Goal: Task Accomplishment & Management: Manage account settings

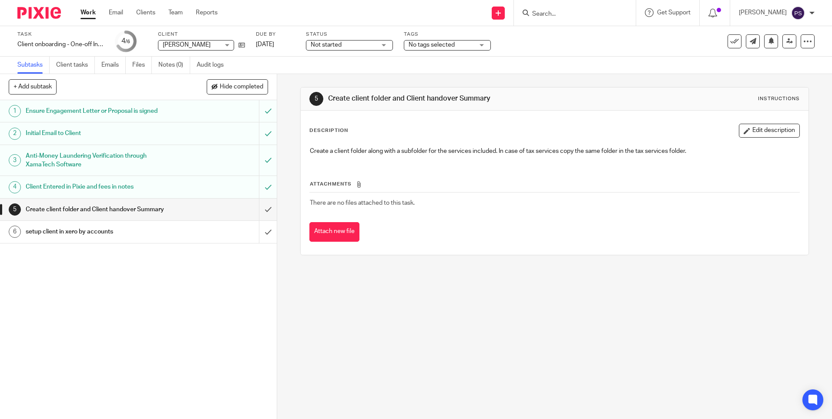
click at [376, 327] on div "5 Create client folder and Client handover Summary Instructions Description Edi…" at bounding box center [554, 246] width 555 height 345
click at [250, 295] on div "1 Ensure Engagement Letter or Proposal is signed 2 Initial Email to Client 3 An…" at bounding box center [138, 259] width 277 height 319
click at [265, 213] on input "submit" at bounding box center [138, 209] width 277 height 22
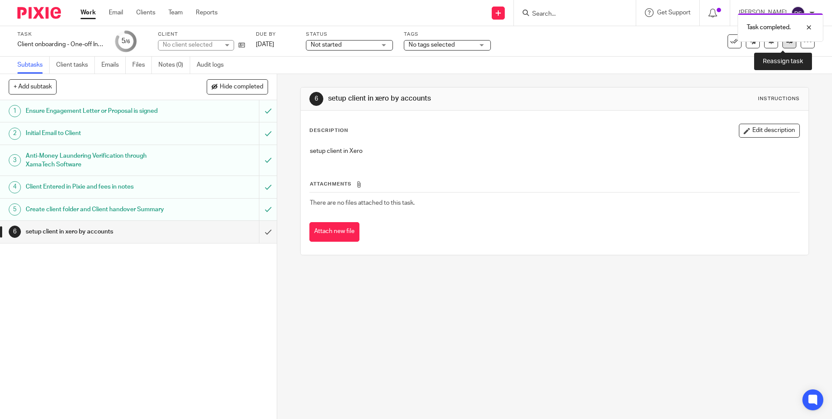
click at [786, 47] on link at bounding box center [790, 41] width 14 height 14
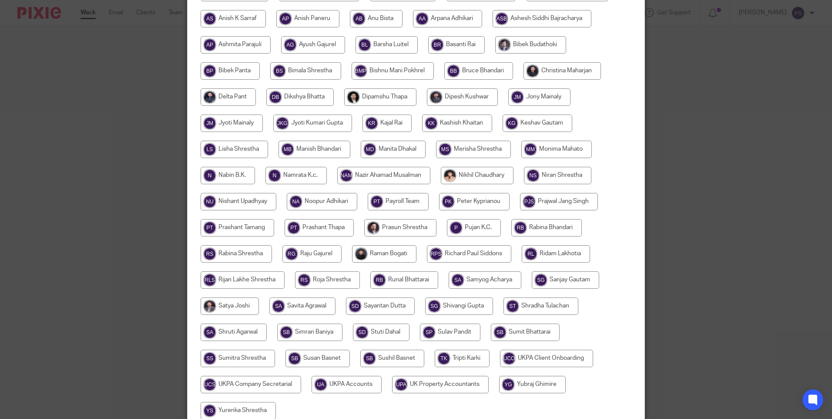
scroll to position [255, 0]
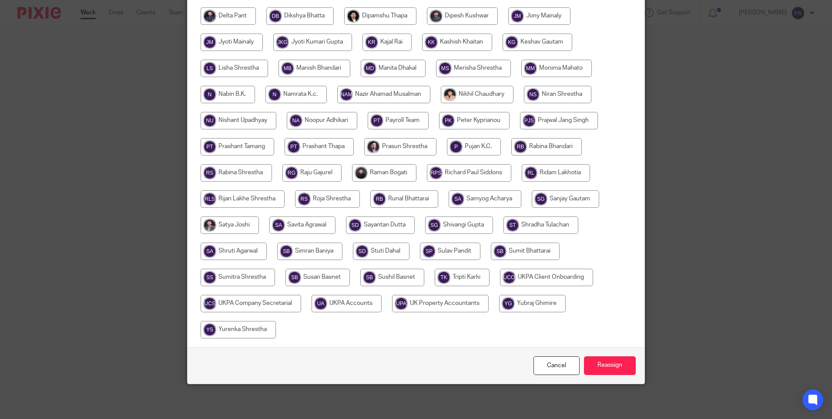
click at [356, 310] on input "radio" at bounding box center [347, 303] width 70 height 17
radio input "true"
click at [608, 368] on input "Reassign" at bounding box center [610, 365] width 52 height 19
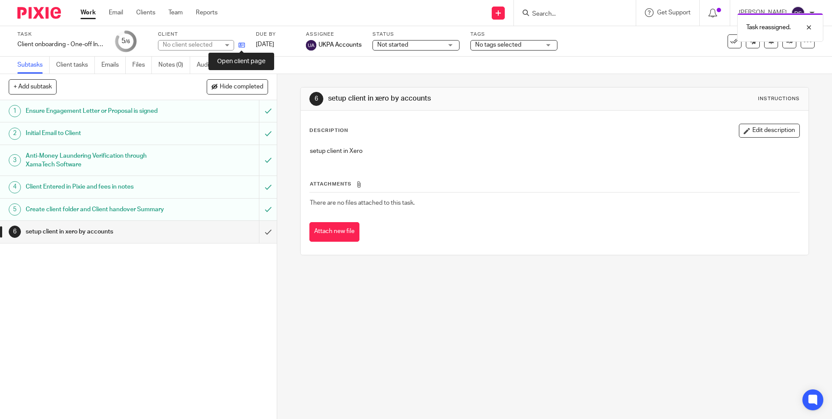
click at [240, 44] on icon at bounding box center [242, 45] width 7 height 7
click at [240, 45] on icon at bounding box center [242, 45] width 7 height 7
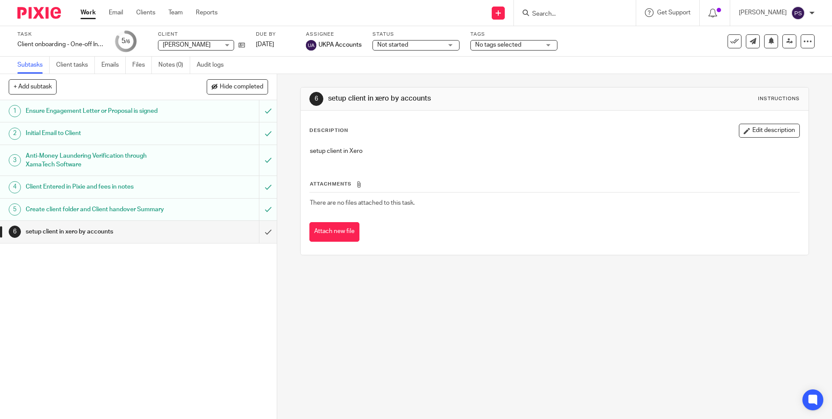
click at [562, 15] on input "Search" at bounding box center [570, 14] width 78 height 8
paste input "Godwin House Estates Ltd"
type input "Godwin House Estates Ltd"
drag, startPoint x: 633, startPoint y: 11, endPoint x: 611, endPoint y: 13, distance: 21.4
click at [624, 11] on button "reset" at bounding box center [619, 11] width 9 height 9
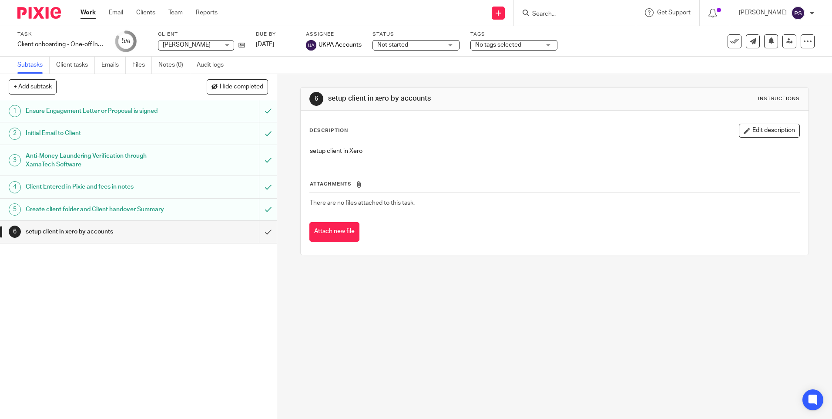
click at [605, 11] on input "Search" at bounding box center [570, 14] width 78 height 8
click at [592, 18] on input "Search" at bounding box center [570, 14] width 78 height 8
paste input "Godwin House"
click at [593, 12] on input "Godwin House" at bounding box center [570, 14] width 78 height 8
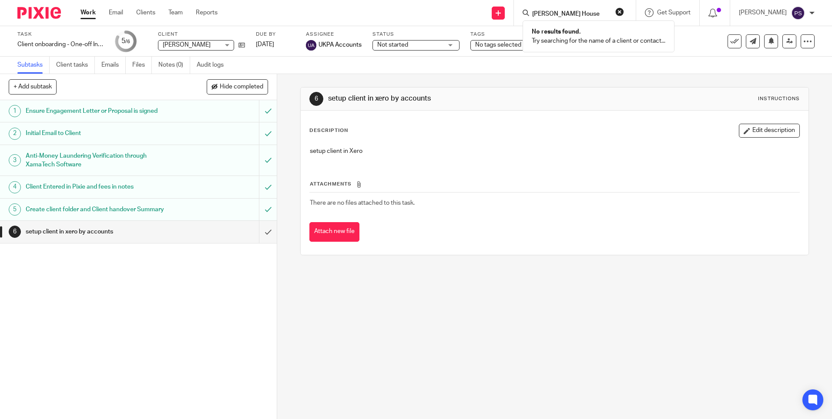
click at [593, 12] on input "Godwin House" at bounding box center [570, 14] width 78 height 8
paste input "Search"
type input "Godwin"
click at [624, 11] on button "reset" at bounding box center [619, 11] width 9 height 9
click at [568, 13] on input "Search" at bounding box center [570, 14] width 78 height 8
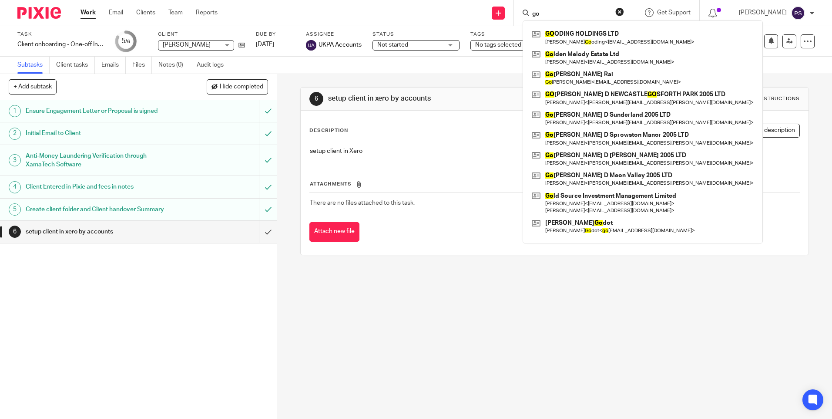
type input "g"
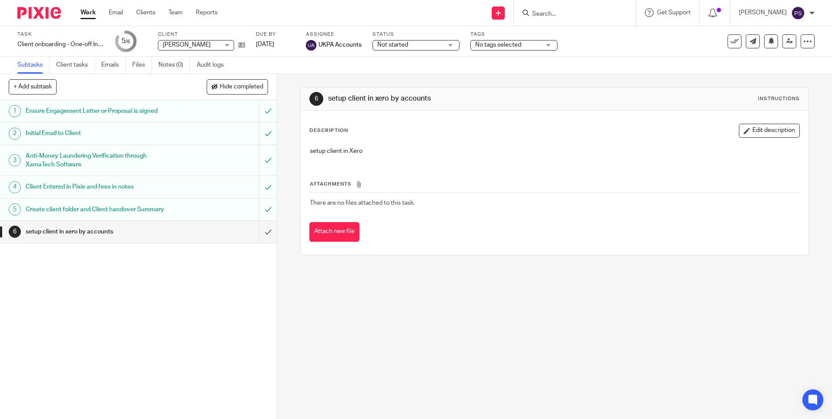
paste input "Husson Capital Limited."
click at [583, 17] on input "Husson Capital Limited." at bounding box center [570, 14] width 78 height 8
type input "Husson Capital Limited."
click at [613, 34] on link at bounding box center [603, 37] width 147 height 20
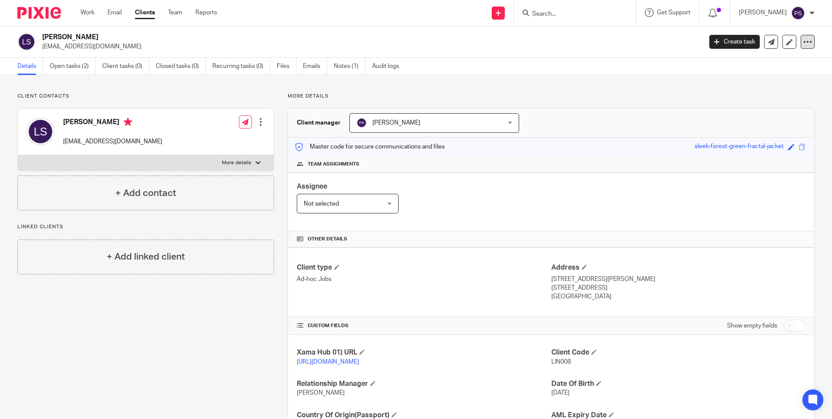
click at [803, 43] on icon at bounding box center [807, 41] width 9 height 9
click at [584, 88] on div "Client contacts [PERSON_NAME] [EMAIL_ADDRESS][DOMAIN_NAME] Edit contact Create …" at bounding box center [416, 282] width 832 height 415
click at [766, 46] on link at bounding box center [771, 42] width 14 height 14
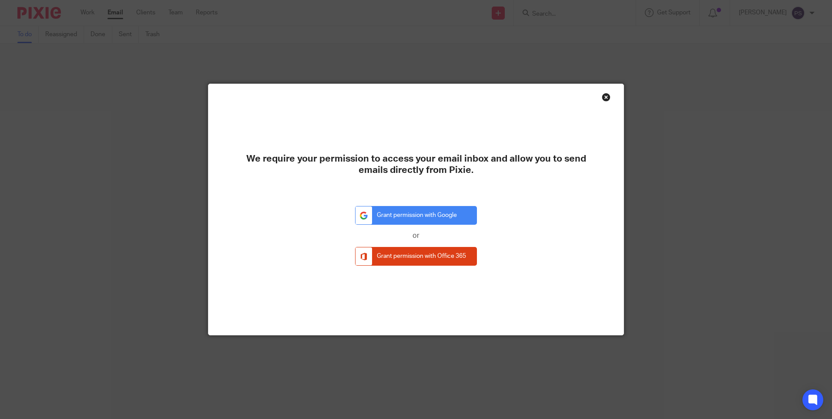
click at [603, 96] on div "Close this dialog window" at bounding box center [606, 97] width 9 height 9
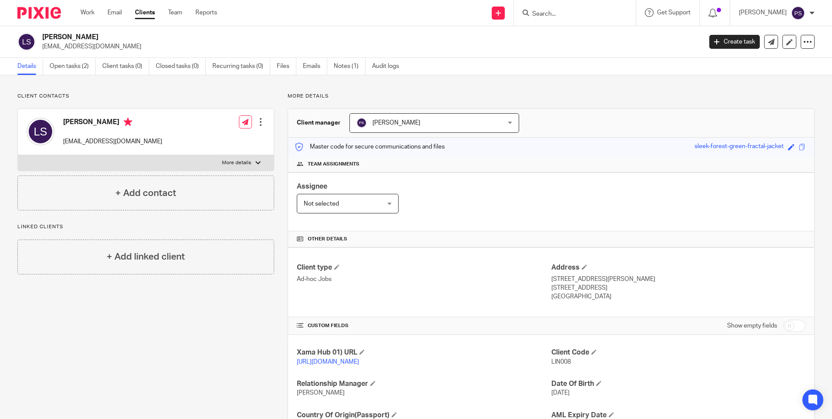
click at [118, 93] on p "Client contacts" at bounding box center [145, 96] width 257 height 7
click at [259, 125] on div at bounding box center [260, 122] width 9 height 9
click at [178, 90] on div "Client contacts Linda Frances Smart lindafsmart@gmail.com Edit contact Create c…" at bounding box center [416, 282] width 832 height 415
click at [72, 34] on h2 "Linda Frances Smart" at bounding box center [303, 37] width 523 height 9
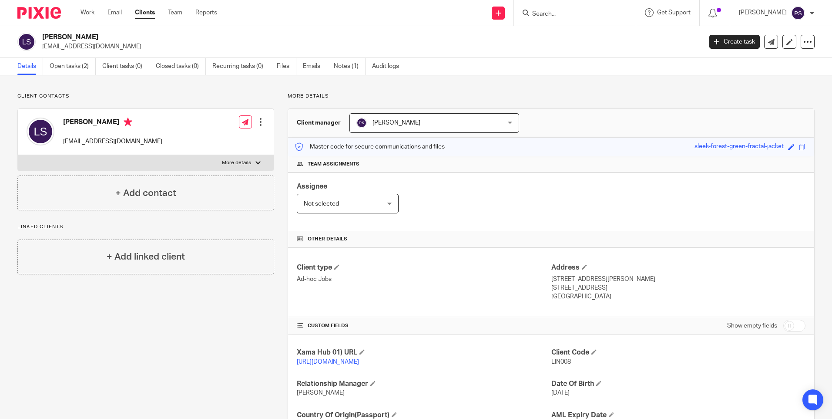
click at [72, 34] on h2 "Linda Frances Smart" at bounding box center [303, 37] width 523 height 9
copy div "Linda Frances Smart"
click at [189, 345] on div "Client contacts Linda Frances Smart lindafsmart@gmail.com Edit contact Create c…" at bounding box center [139, 283] width 270 height 380
click at [57, 64] on link "Open tasks (2)" at bounding box center [73, 66] width 46 height 17
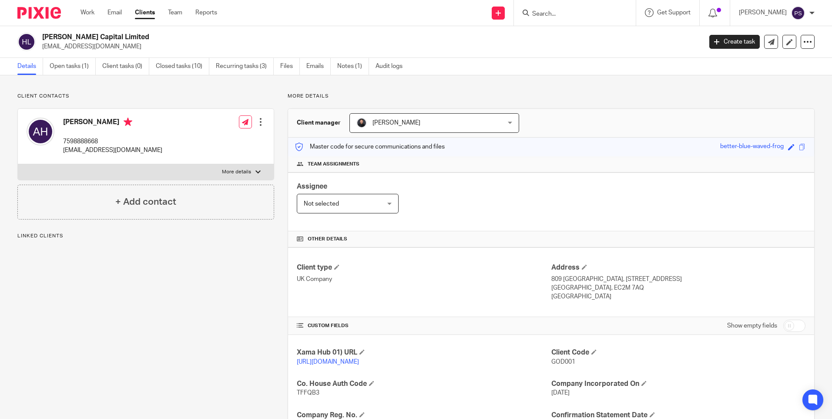
scroll to position [87, 0]
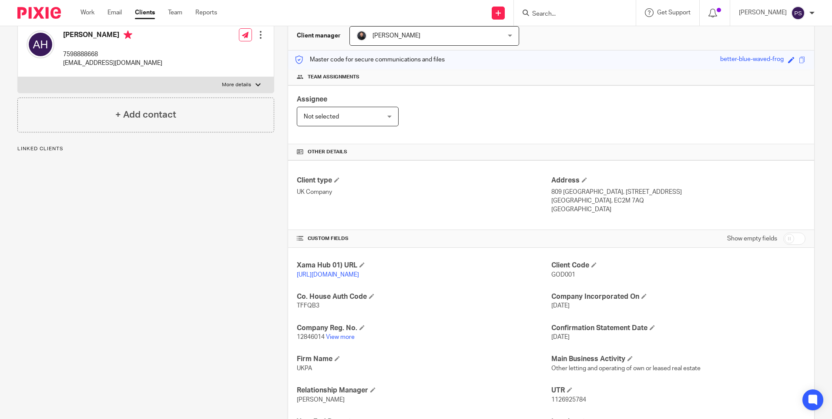
click at [554, 275] on span "GOD001" at bounding box center [563, 275] width 24 height 6
copy span "GOD001"
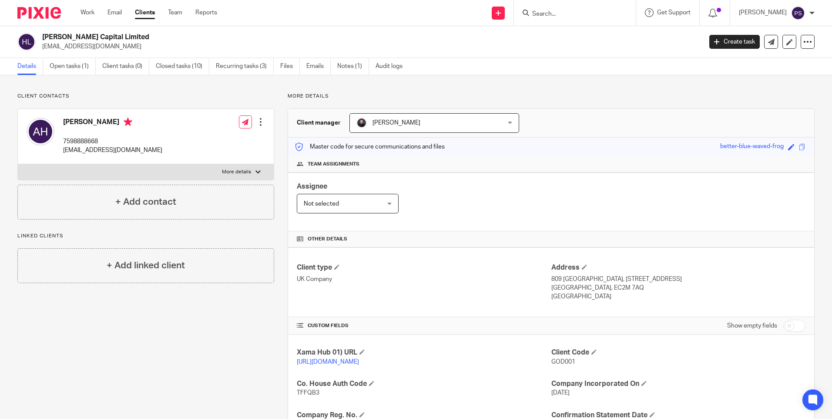
click at [565, 15] on input "Search" at bounding box center [570, 14] width 78 height 8
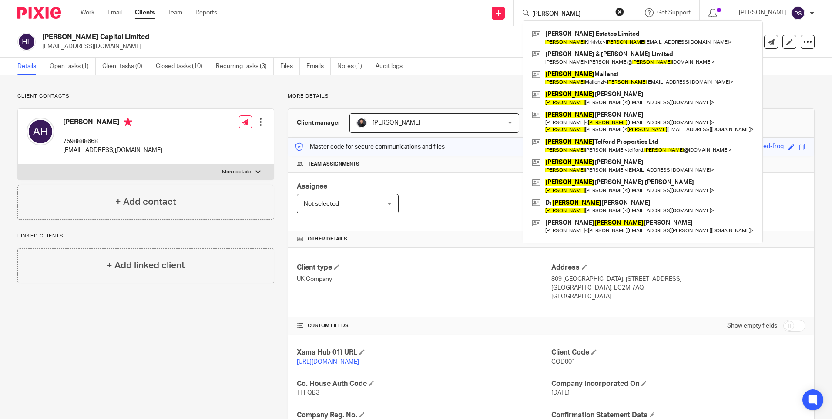
click at [575, 15] on input "roberta" at bounding box center [570, 14] width 78 height 8
paste input "_kirklyte@yahoo.com"
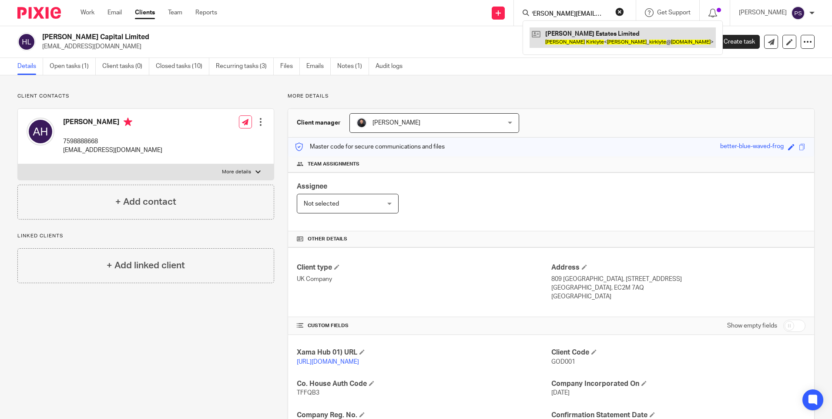
type input "roberta_kirklyte@yahoo.com"
click at [576, 32] on link at bounding box center [623, 37] width 186 height 20
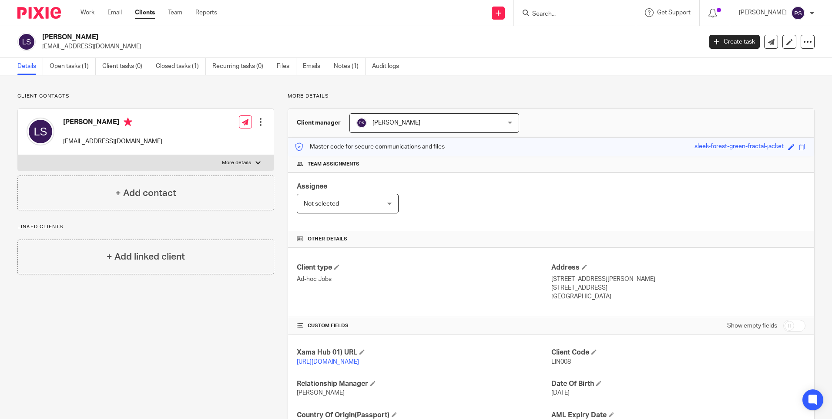
click at [151, 97] on p "Client contacts" at bounding box center [145, 96] width 257 height 7
click at [557, 9] on form at bounding box center [577, 12] width 93 height 11
click at [558, 16] on input "Search" at bounding box center [570, 14] width 78 height 8
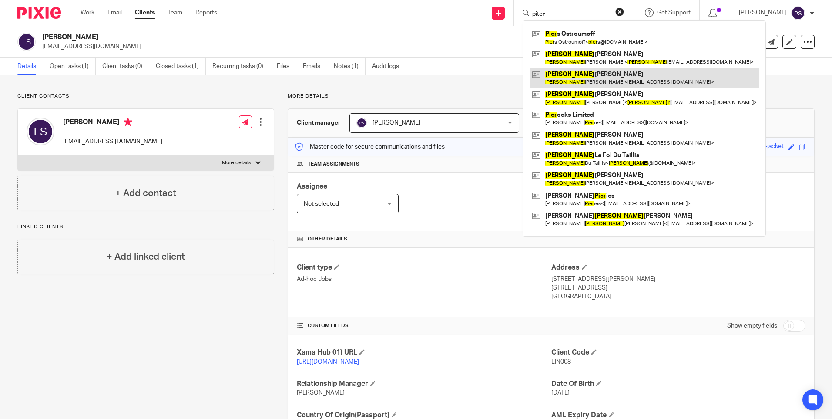
type input "piter"
click at [584, 83] on link at bounding box center [644, 78] width 229 height 20
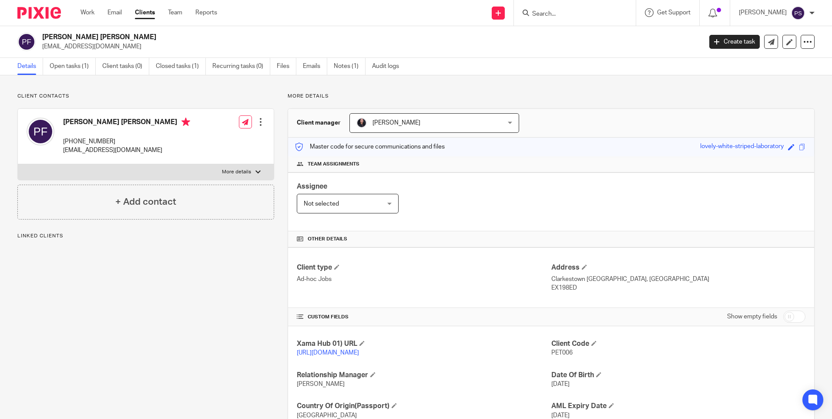
drag, startPoint x: 178, startPoint y: 304, endPoint x: 174, endPoint y: 292, distance: 13.1
click at [178, 304] on div "Client contacts Peter Nigel Froud +44 797 022 2230 pnf2@hotmail.com Edit contac…" at bounding box center [139, 279] width 270 height 372
click at [573, 12] on input "Search" at bounding box center [570, 14] width 78 height 8
paste input "roberta_kirklyte@yahoo.com"
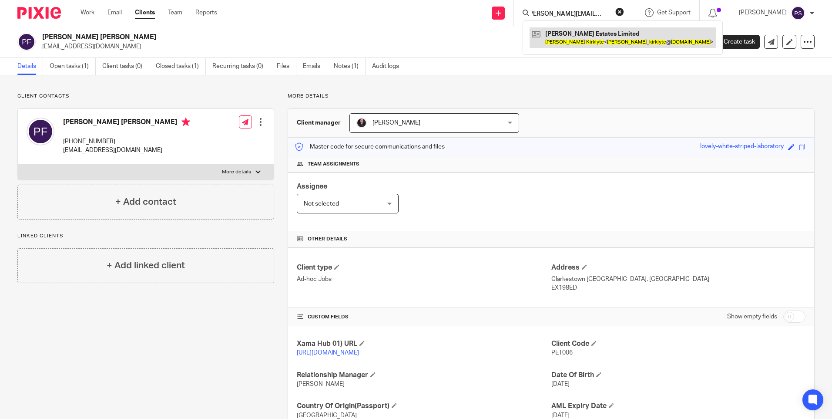
type input "roberta_kirklyte@yahoo.com"
click at [578, 42] on link at bounding box center [623, 37] width 186 height 20
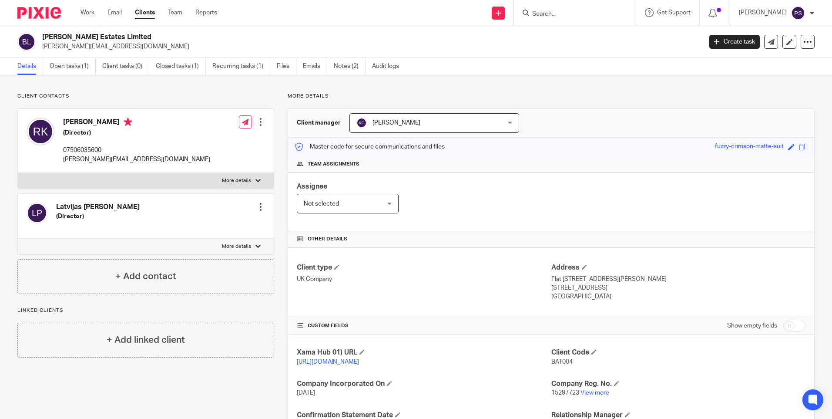
click at [576, 10] on form at bounding box center [577, 12] width 93 height 11
click at [575, 14] on input "Search" at bounding box center [570, 14] width 78 height 8
paste input "Roberta Kirklyte"
type input "Roberta Kirklyte"
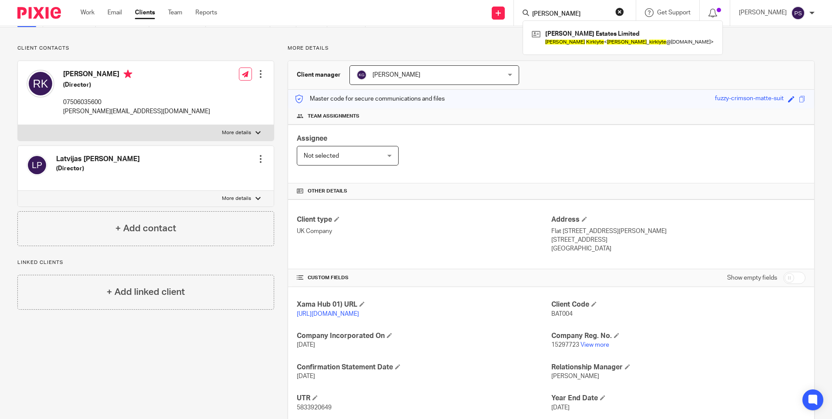
scroll to position [112, 0]
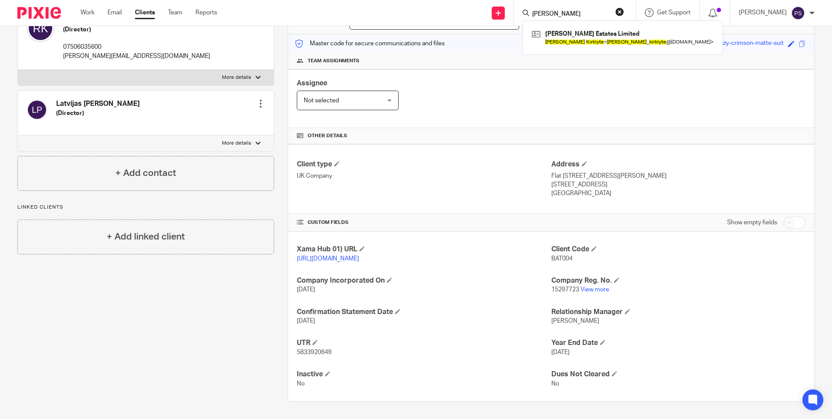
click at [783, 216] on input "checkbox" at bounding box center [794, 222] width 22 height 12
checkbox input "true"
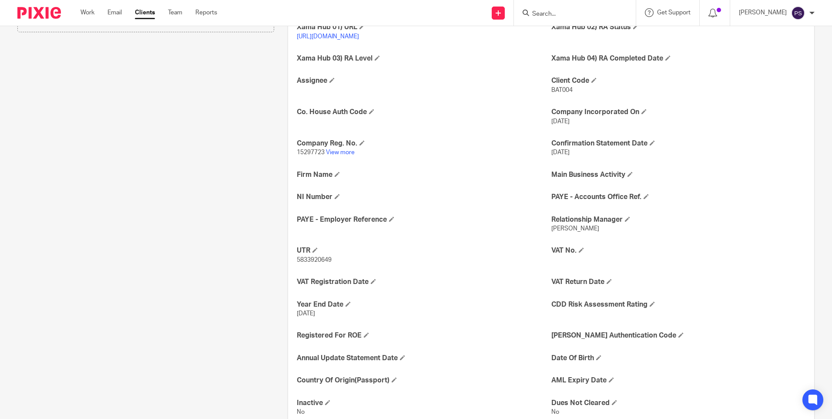
scroll to position [340, 0]
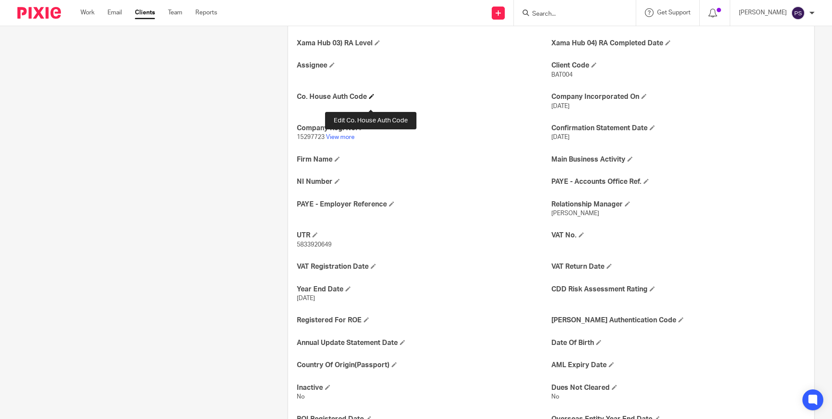
click at [371, 99] on span at bounding box center [371, 96] width 5 height 5
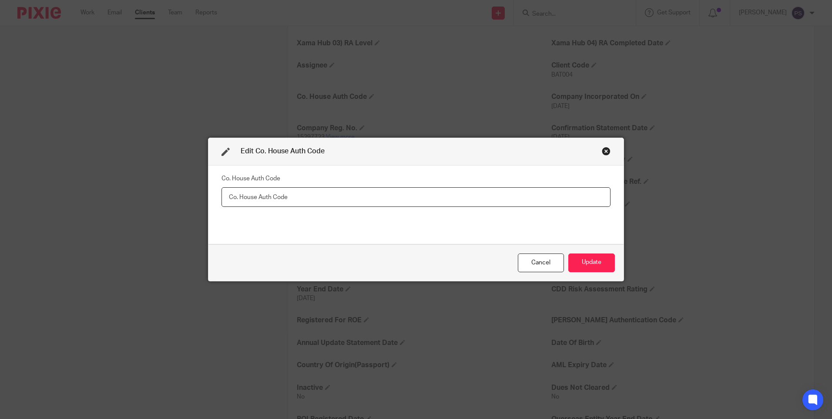
click at [286, 198] on input "text" at bounding box center [416, 197] width 389 height 20
click at [238, 198] on input "text" at bounding box center [416, 197] width 389 height 20
type input "E9BLD9"
click at [590, 263] on button "Update" at bounding box center [591, 262] width 47 height 19
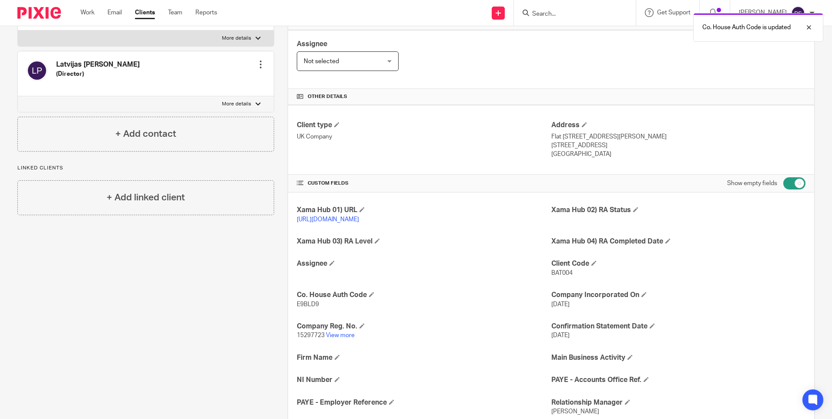
scroll to position [123, 0]
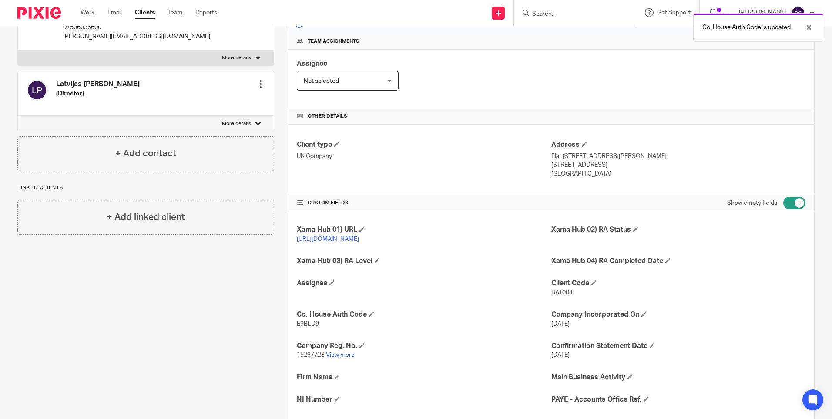
click at [788, 203] on input "checkbox" at bounding box center [794, 203] width 22 height 12
checkbox input "false"
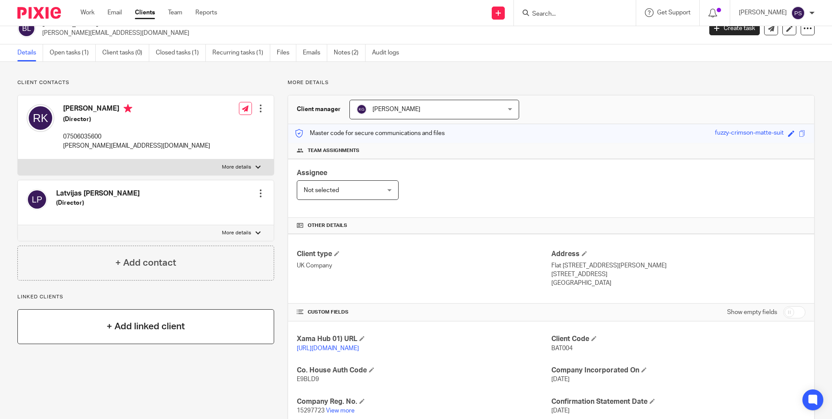
scroll to position [13, 0]
click at [561, 347] on span "BAT004" at bounding box center [561, 349] width 21 height 6
copy span "BAT004"
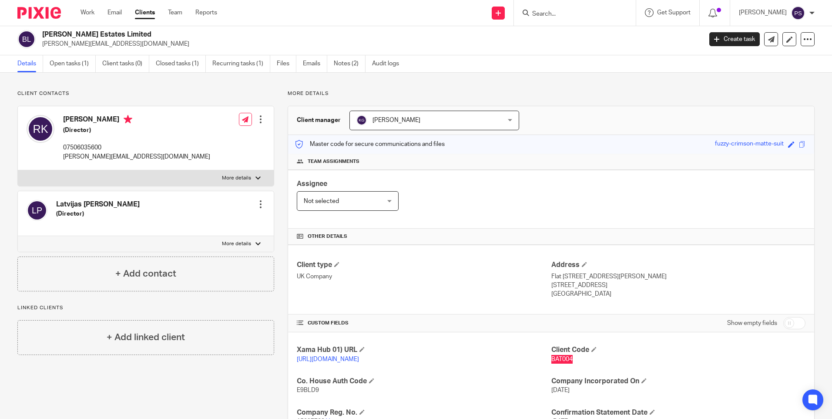
scroll to position [0, 0]
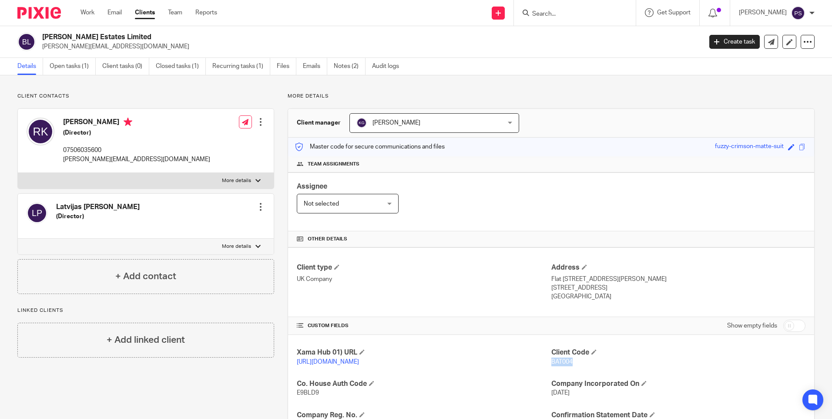
drag, startPoint x: 176, startPoint y: 87, endPoint x: 184, endPoint y: 89, distance: 7.7
click at [176, 87] on div "Client contacts Latvijas Nikijs Pukjans (Director) Edit contact Create client f…" at bounding box center [416, 314] width 832 height 478
drag, startPoint x: 61, startPoint y: 118, endPoint x: 117, endPoint y: 122, distance: 55.9
click at [117, 122] on div "Roberta Kirklyte (Director) 07506035600 roberta_kirklyte@yahoo.com" at bounding box center [119, 140] width 184 height 55
copy h4 "[PERSON_NAME]"
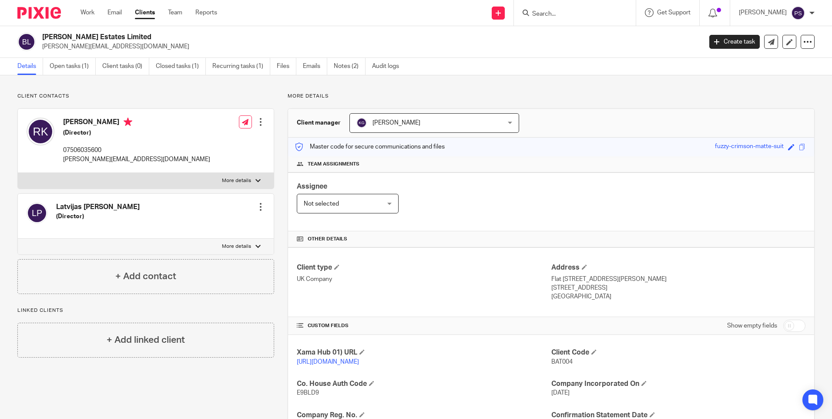
click at [74, 37] on h2 "[PERSON_NAME] Estates Limited" at bounding box center [303, 37] width 523 height 9
click at [74, 37] on h2 "Bateman Estates Limited" at bounding box center [303, 37] width 523 height 9
copy div "Bateman Estates Limited"
click at [179, 98] on p "Client contacts" at bounding box center [145, 96] width 257 height 7
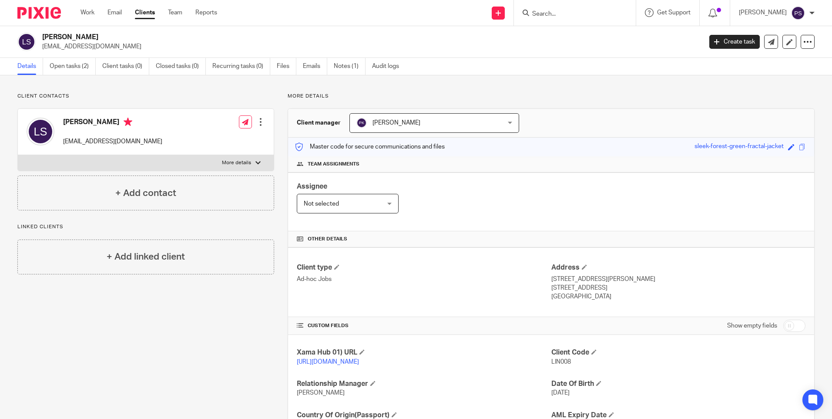
drag, startPoint x: 0, startPoint y: 0, endPoint x: 78, endPoint y: 99, distance: 125.8
click at [78, 99] on p "Client contacts" at bounding box center [145, 96] width 257 height 7
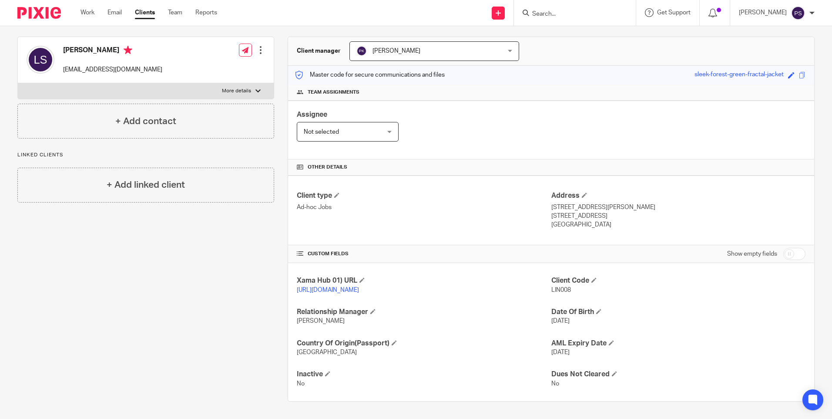
scroll to position [81, 0]
click at [650, 305] on div "Xama Hub 01) URL [URL][DOMAIN_NAME] Client Code LIN008 Relationship Manager [PE…" at bounding box center [551, 332] width 526 height 138
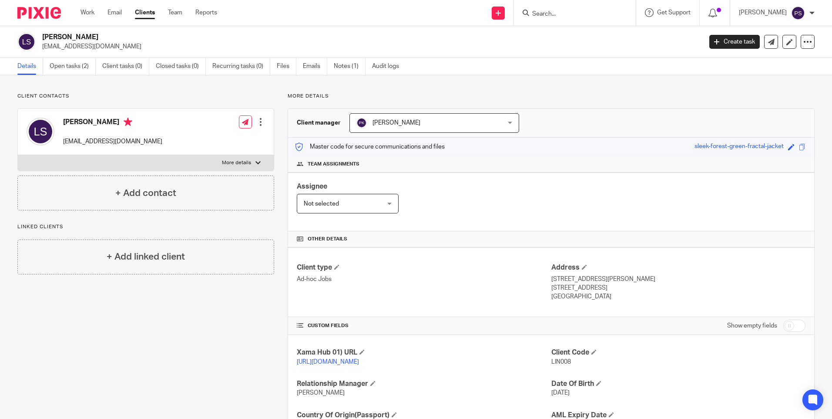
click at [72, 91] on div "Client contacts [PERSON_NAME] [EMAIL_ADDRESS][DOMAIN_NAME] Edit contact Create …" at bounding box center [416, 282] width 832 height 415
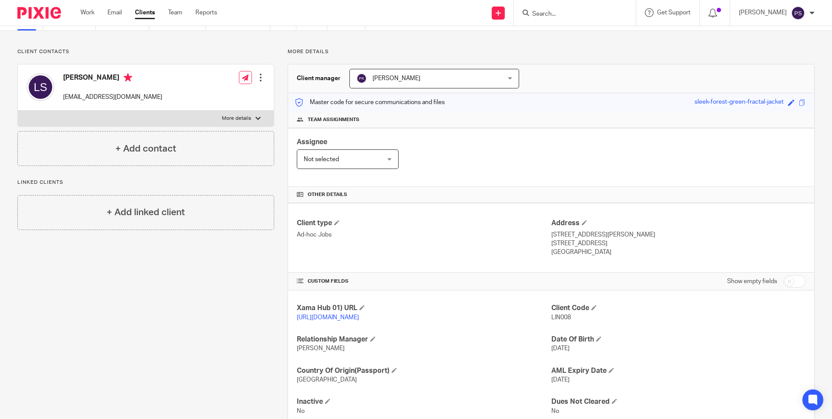
scroll to position [81, 0]
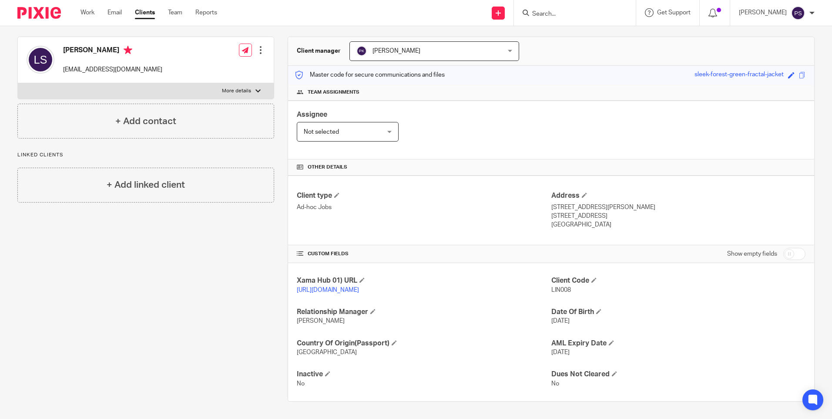
click at [557, 287] on span "LIN008" at bounding box center [561, 290] width 20 height 6
copy span "LIN008"
click at [77, 284] on div "Client contacts Linda Frances Smart lindafsmart@gmail.com Edit contact Create c…" at bounding box center [139, 211] width 270 height 380
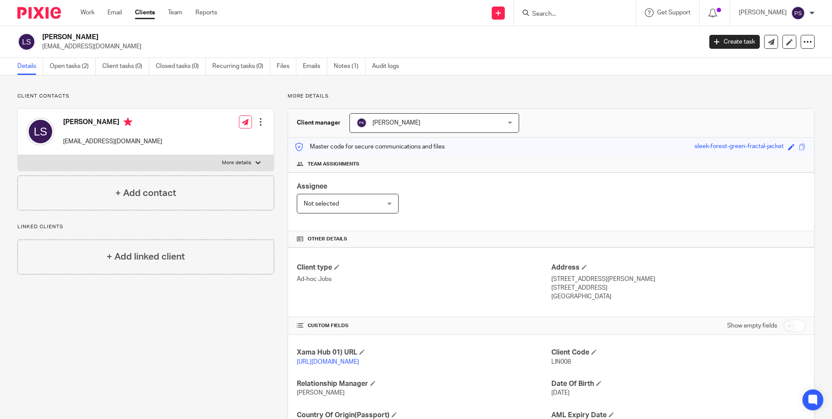
drag, startPoint x: 59, startPoint y: 72, endPoint x: 106, endPoint y: 81, distance: 47.9
click at [59, 72] on link "Open tasks (2)" at bounding box center [73, 66] width 46 height 17
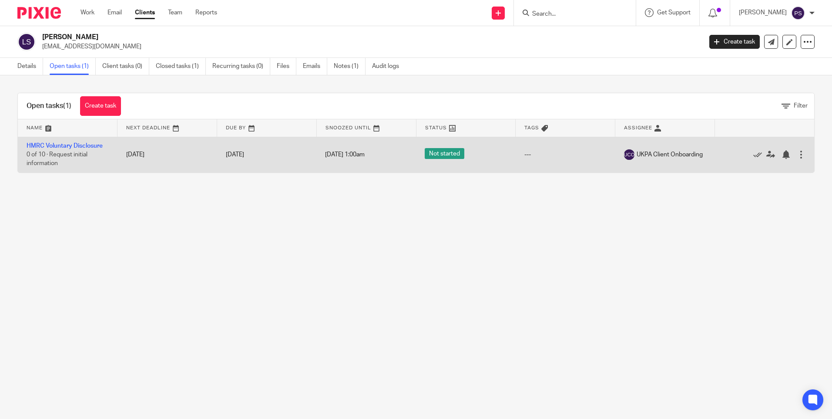
click at [797, 158] on div at bounding box center [801, 154] width 9 height 9
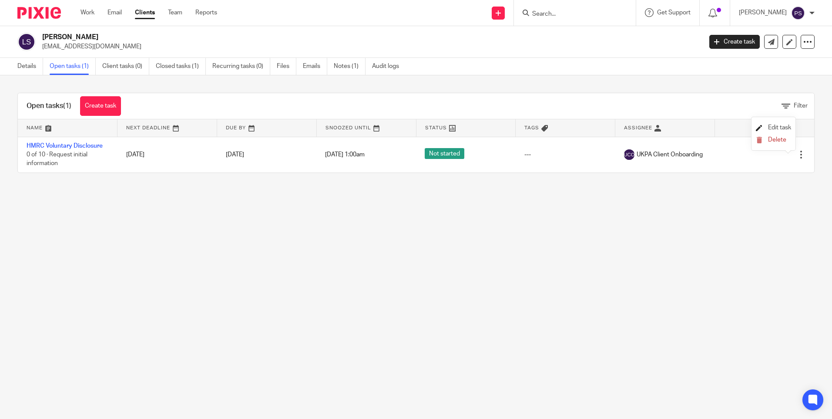
click at [779, 130] on span "Edit task" at bounding box center [779, 127] width 23 height 6
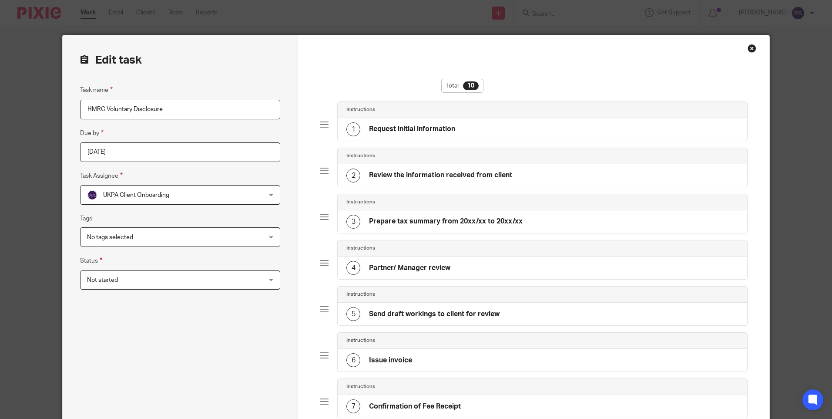
drag, startPoint x: 0, startPoint y: 0, endPoint x: 158, endPoint y: 110, distance: 192.6
click at [158, 110] on input "HMRC Voluntary Disclosure" at bounding box center [180, 110] width 200 height 20
drag, startPoint x: 136, startPoint y: 110, endPoint x: 166, endPoint y: 108, distance: 29.6
click at [166, 108] on input "HMRC Voluntary Disclosure" at bounding box center [180, 110] width 200 height 20
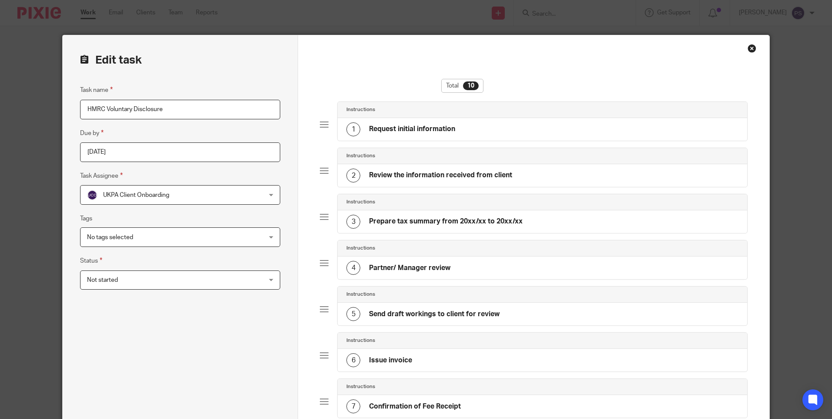
drag, startPoint x: 130, startPoint y: 107, endPoint x: 161, endPoint y: 106, distance: 30.5
click at [161, 106] on input "HMRC Voluntary Disclosure" at bounding box center [180, 110] width 200 height 20
click at [751, 50] on div "Close this dialog window" at bounding box center [752, 48] width 9 height 9
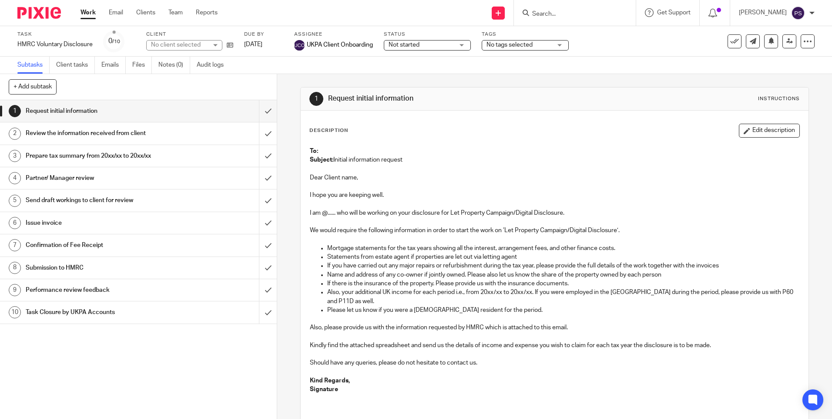
scroll to position [87, 0]
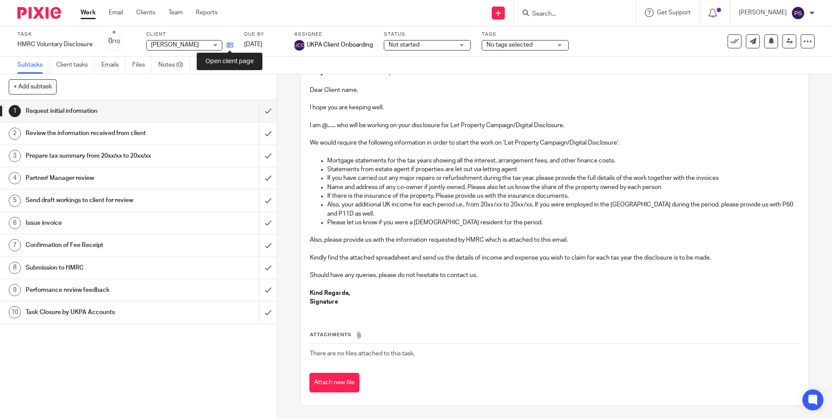
click at [227, 48] on icon at bounding box center [230, 45] width 7 height 7
click at [581, 13] on input "Search" at bounding box center [570, 14] width 78 height 8
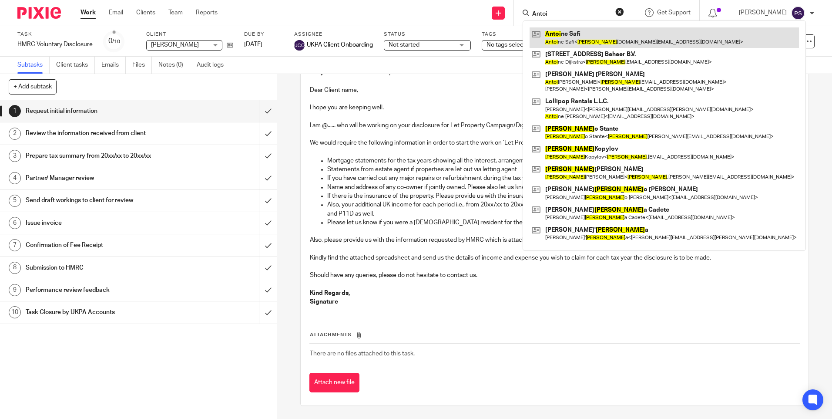
type input "Antoi"
click at [575, 36] on link at bounding box center [664, 37] width 269 height 20
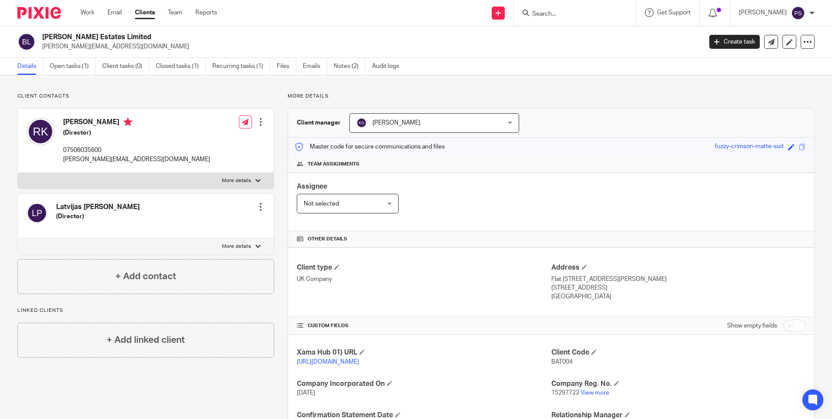
click at [76, 89] on div "Client contacts Latvijas [PERSON_NAME] (Director) Edit contact Create client fr…" at bounding box center [416, 298] width 832 height 447
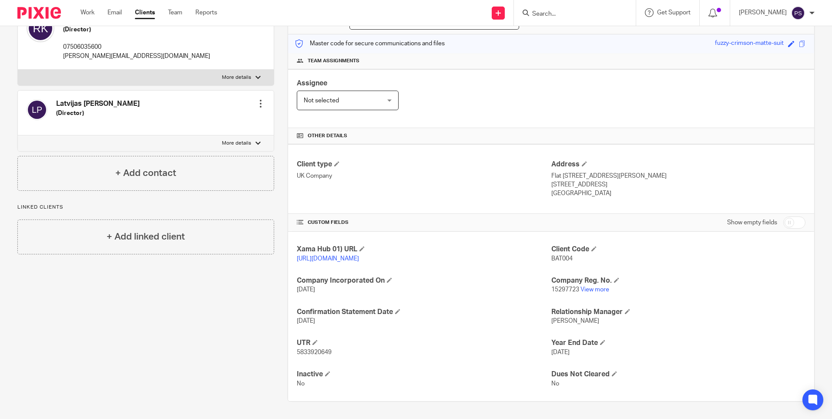
scroll to position [112, 0]
drag, startPoint x: 780, startPoint y: 217, endPoint x: 771, endPoint y: 232, distance: 18.0
click at [783, 217] on input "checkbox" at bounding box center [794, 222] width 22 height 12
checkbox input "true"
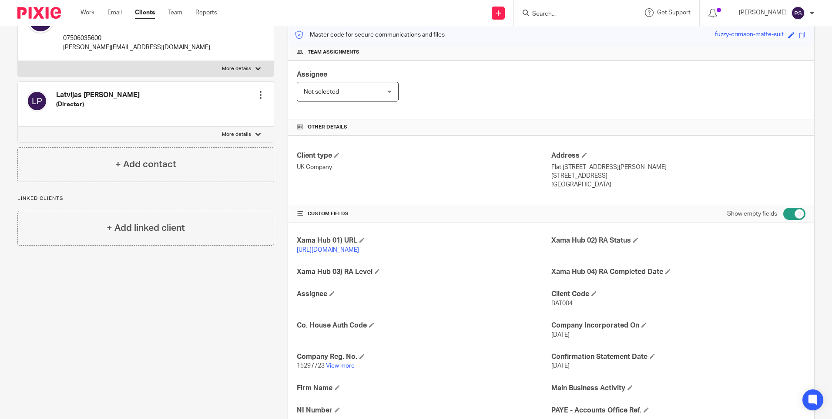
scroll to position [242, 0]
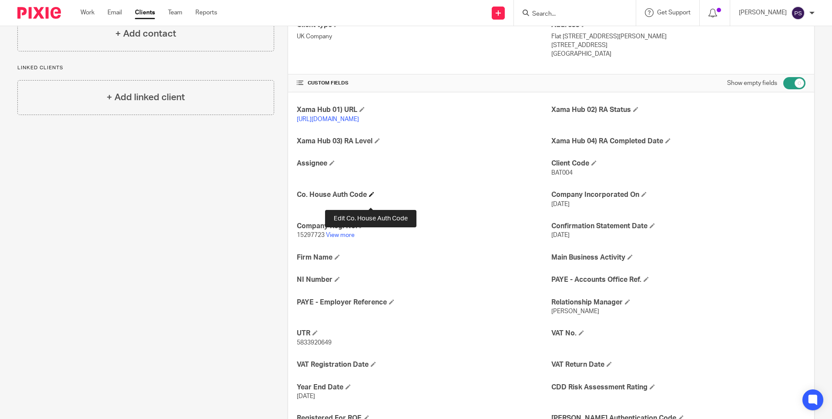
click at [370, 197] on span at bounding box center [371, 193] width 5 height 5
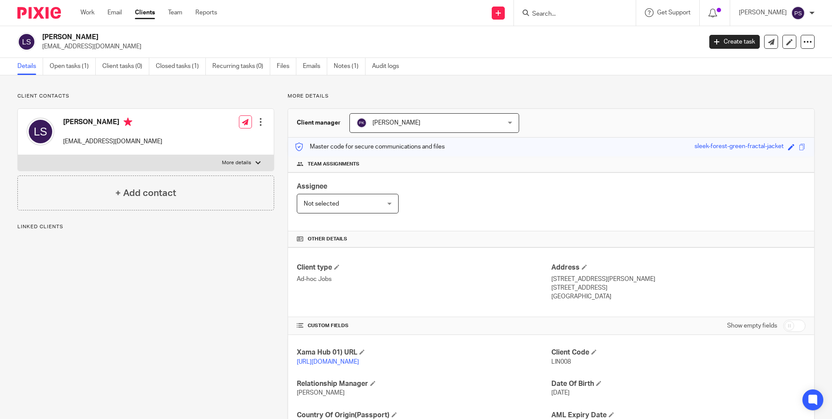
click at [578, 10] on input "Search" at bounding box center [570, 14] width 78 height 8
click at [578, 11] on input "Search" at bounding box center [570, 14] width 78 height 8
click at [141, 89] on div "Client contacts [PERSON_NAME] [EMAIL_ADDRESS][DOMAIN_NAME] Edit contact Create …" at bounding box center [416, 282] width 832 height 415
click at [111, 96] on p "Client contacts" at bounding box center [145, 96] width 257 height 7
click at [174, 69] on link "Closed tasks (1)" at bounding box center [181, 66] width 50 height 17
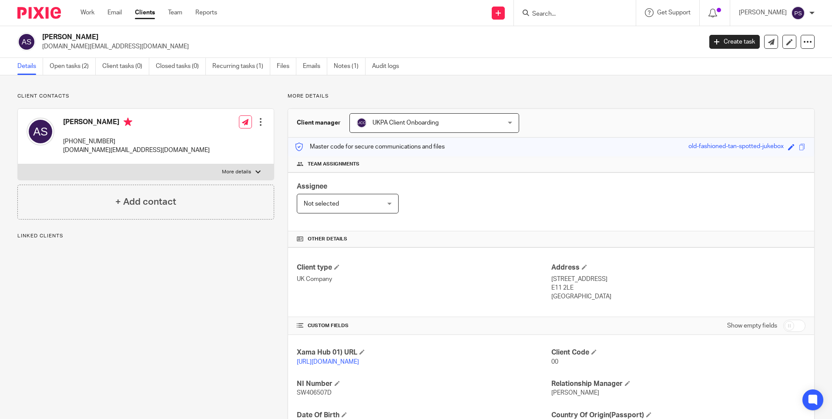
click at [71, 68] on link "Open tasks (2)" at bounding box center [73, 66] width 46 height 17
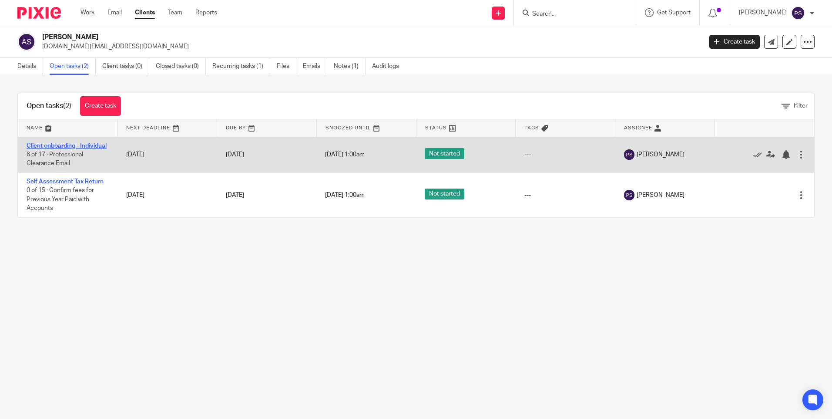
click at [52, 149] on link "Client onboarding - Individual" at bounding box center [67, 146] width 80 height 6
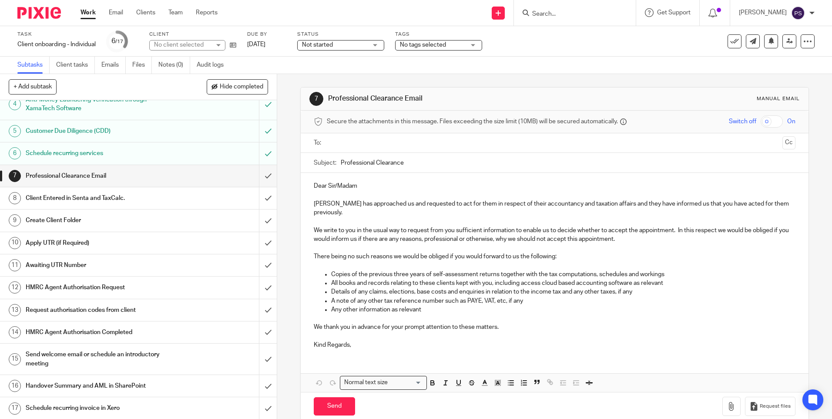
scroll to position [79, 0]
click at [234, 47] on icon at bounding box center [233, 45] width 7 height 7
click at [292, 221] on div "7 Professional Clearance Email Manual email Secure the attachments in this mess…" at bounding box center [554, 246] width 555 height 345
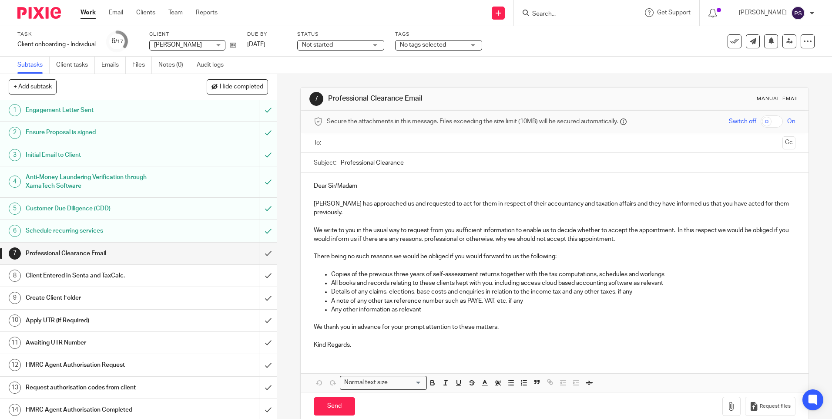
scroll to position [0, 0]
click at [257, 298] on input "submit" at bounding box center [138, 299] width 277 height 22
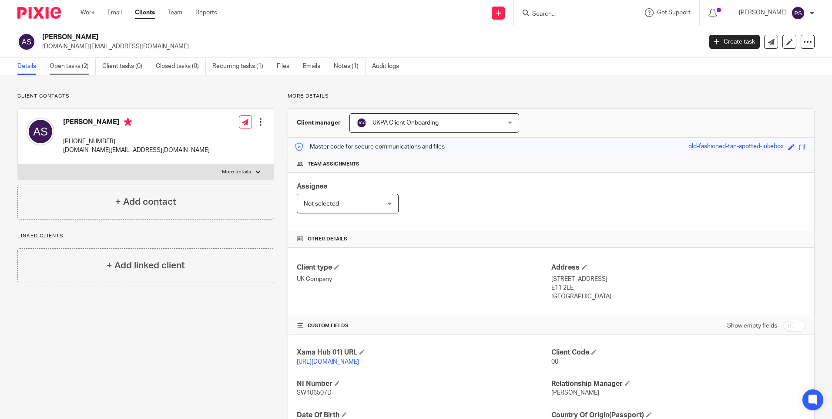
click at [65, 66] on link "Open tasks (2)" at bounding box center [73, 66] width 46 height 17
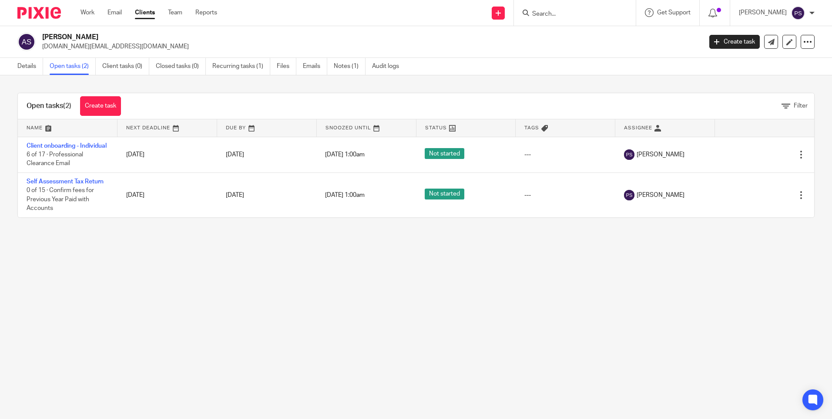
click at [219, 46] on p "antoine.safi.med@gmail.com" at bounding box center [369, 46] width 654 height 9
click at [24, 62] on link "Details" at bounding box center [30, 66] width 26 height 17
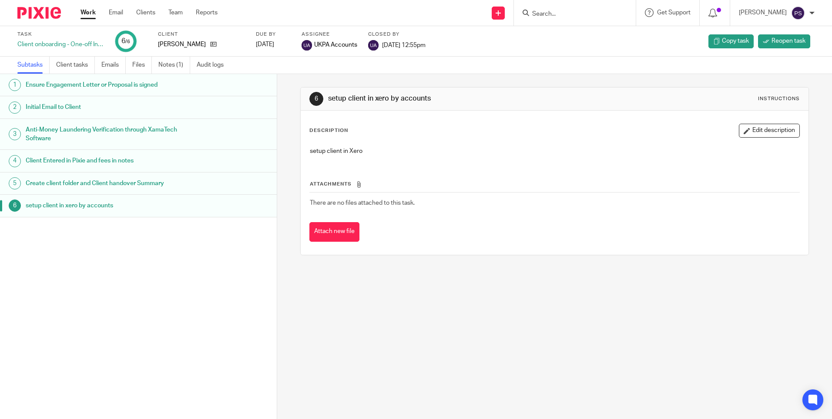
click at [65, 112] on h1 "Initial Email to Client" at bounding box center [107, 107] width 162 height 13
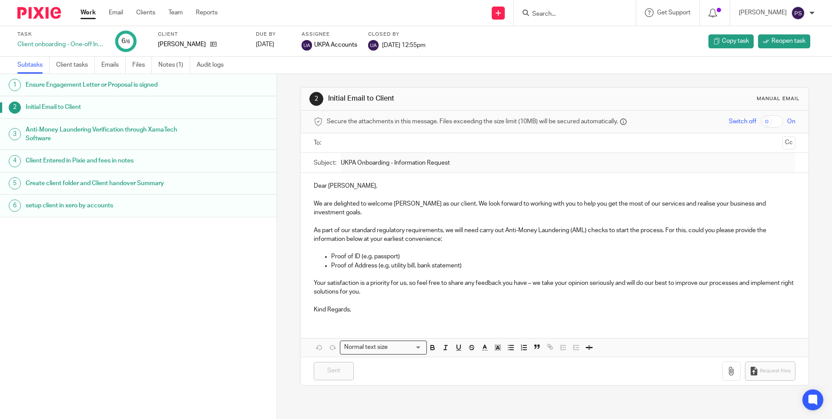
click at [454, 161] on div "Subject: UKPA Onboarding - Information Request" at bounding box center [554, 163] width 481 height 20
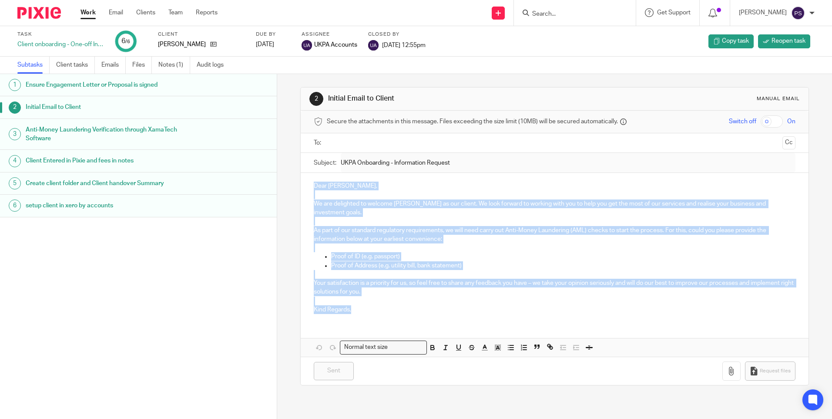
drag, startPoint x: 307, startPoint y: 183, endPoint x: 353, endPoint y: 310, distance: 135.3
click at [353, 310] on div "Dear Linda Frances, We are delighted to welcome Linda Frances Smart as our clie…" at bounding box center [554, 247] width 507 height 148
copy div "Dear Linda Frances, We are delighted to welcome Linda Frances Smart as our clie…"
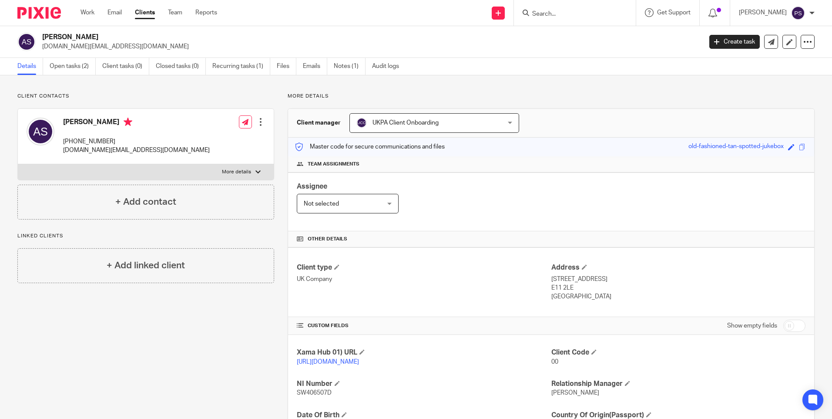
click at [185, 87] on div "Client contacts [PERSON_NAME] [PHONE_NUMBER] [DOMAIN_NAME][EMAIL_ADDRESS][DOMAI…" at bounding box center [416, 298] width 832 height 447
drag, startPoint x: 65, startPoint y: 71, endPoint x: 66, endPoint y: 129, distance: 58.8
click at [65, 71] on link "Open tasks (2)" at bounding box center [73, 66] width 46 height 17
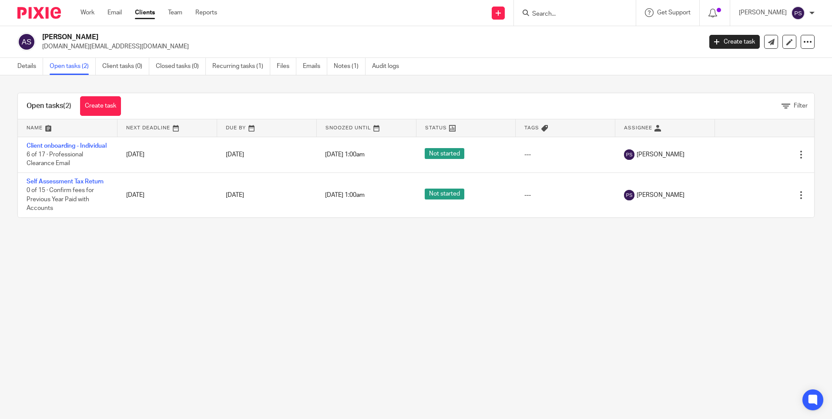
click at [72, 282] on main "[PERSON_NAME] [DOMAIN_NAME][EMAIL_ADDRESS][DOMAIN_NAME] Create task Update from…" at bounding box center [416, 209] width 832 height 419
click at [24, 67] on link "Details" at bounding box center [30, 66] width 26 height 17
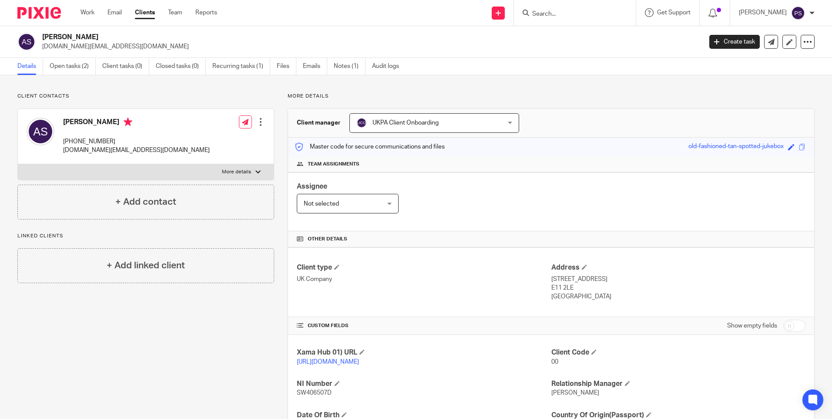
click at [116, 46] on p "antoine.safi.med@gmail.com" at bounding box center [369, 46] width 654 height 9
copy main "antoine.safi.med@gmail.com Create task Update from Companies House Export data …"
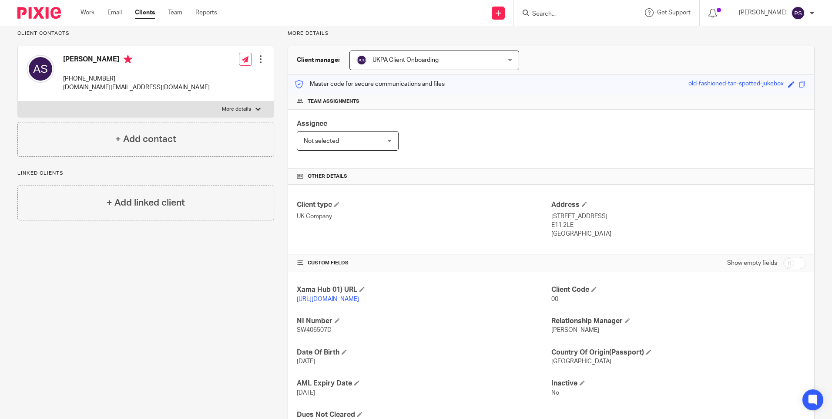
scroll to position [44, 0]
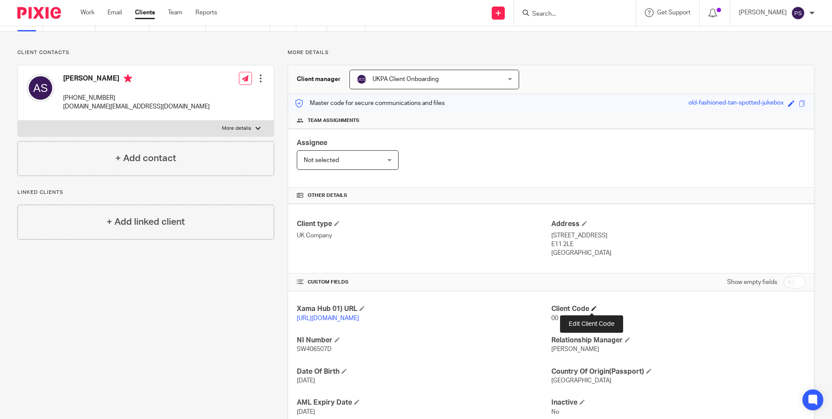
click at [594, 310] on span at bounding box center [593, 308] width 5 height 5
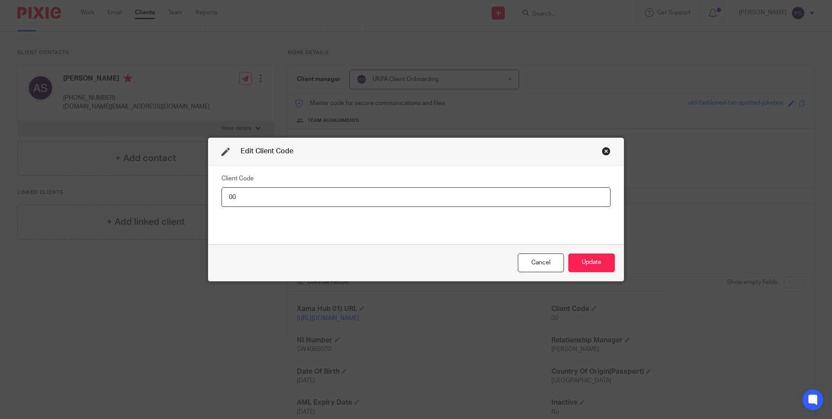
click at [302, 198] on input "00" at bounding box center [416, 197] width 389 height 20
type input "ANT008"
click at [584, 262] on button "Update" at bounding box center [591, 262] width 47 height 19
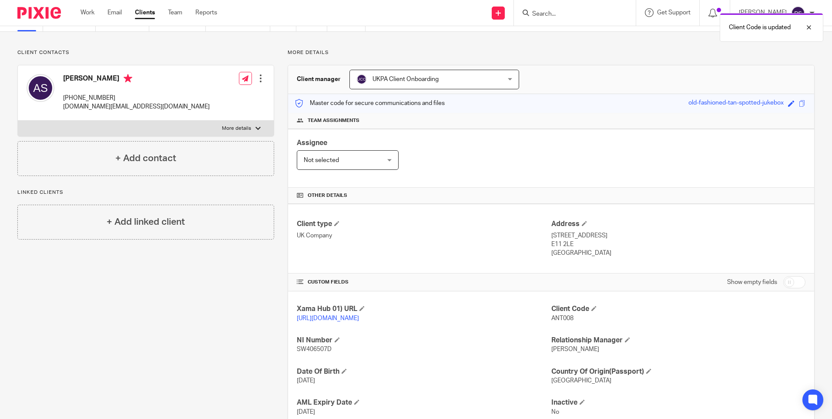
click at [556, 317] on span "ANT008" at bounding box center [562, 318] width 22 height 6
copy span "ANT008"
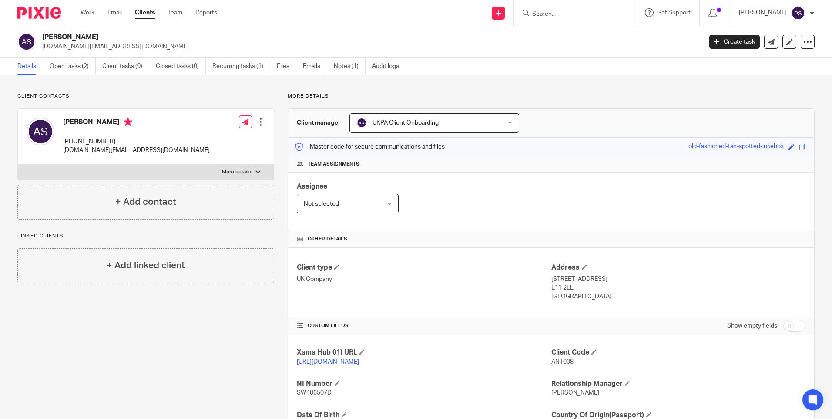
click at [73, 41] on h2 "Antoine Safi" at bounding box center [303, 37] width 523 height 9
click at [74, 37] on h2 "[PERSON_NAME]" at bounding box center [303, 37] width 523 height 9
copy div "[PERSON_NAME]"
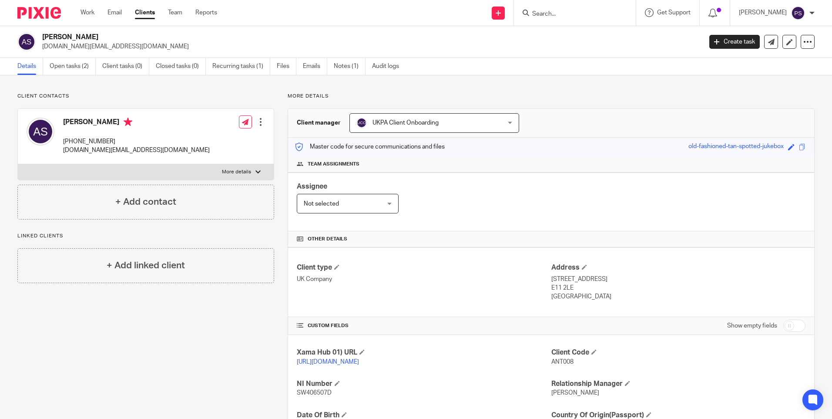
click at [92, 44] on p "[DOMAIN_NAME][EMAIL_ADDRESS][DOMAIN_NAME]" at bounding box center [369, 46] width 654 height 9
copy main "antoine.safi.med@gmail.com Create task Update from Companies House Export data …"
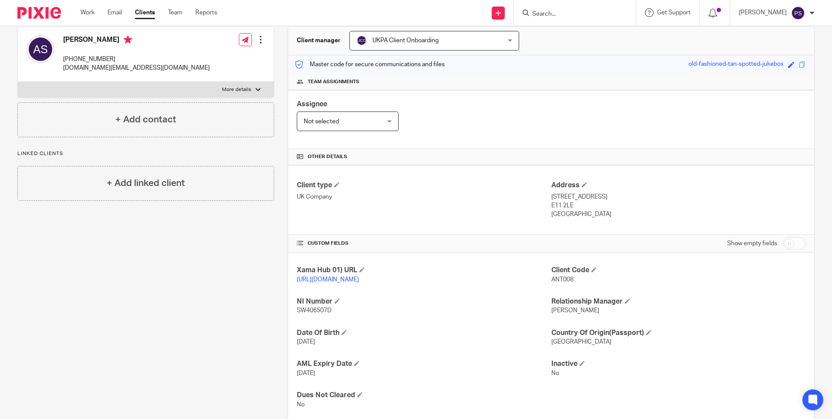
scroll to position [68, 0]
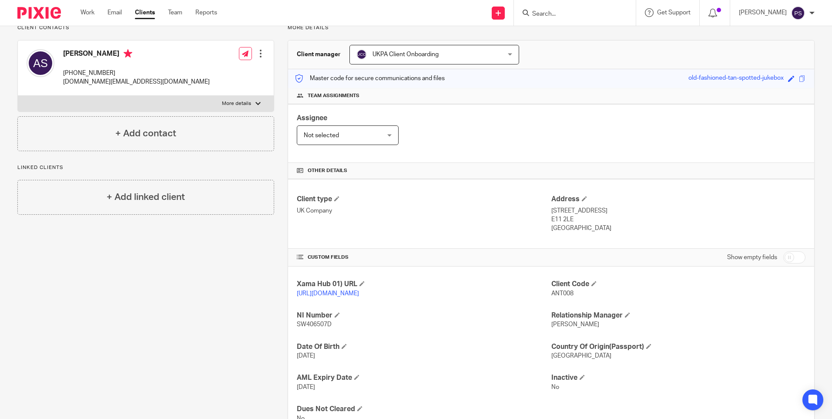
click at [109, 76] on p "[PHONE_NUMBER]" at bounding box center [136, 73] width 147 height 9
drag, startPoint x: 109, startPoint y: 76, endPoint x: 110, endPoint y: 84, distance: 7.4
click at [110, 84] on p "[DOMAIN_NAME][EMAIL_ADDRESS][DOMAIN_NAME]" at bounding box center [136, 81] width 147 height 9
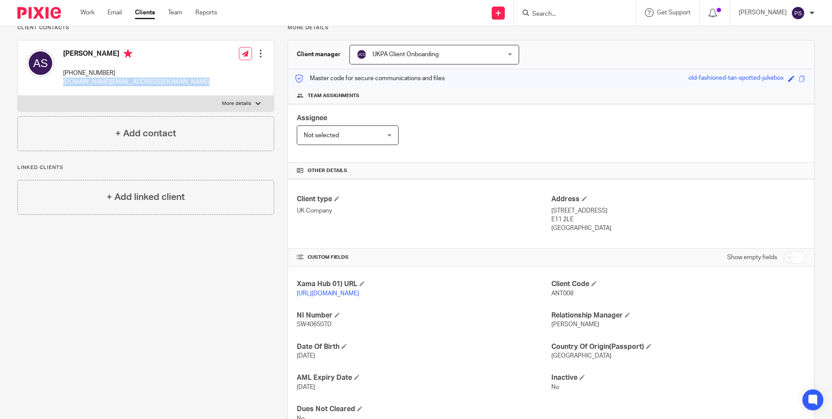
click at [110, 84] on p "[DOMAIN_NAME][EMAIL_ADDRESS][DOMAIN_NAME]" at bounding box center [136, 81] width 147 height 9
copy div "[DOMAIN_NAME][EMAIL_ADDRESS][DOMAIN_NAME]"
click at [107, 366] on div "Client contacts Antoine Safi +44 077 593 80436 antoine.safi.med@gmail.com Edit …" at bounding box center [139, 230] width 270 height 412
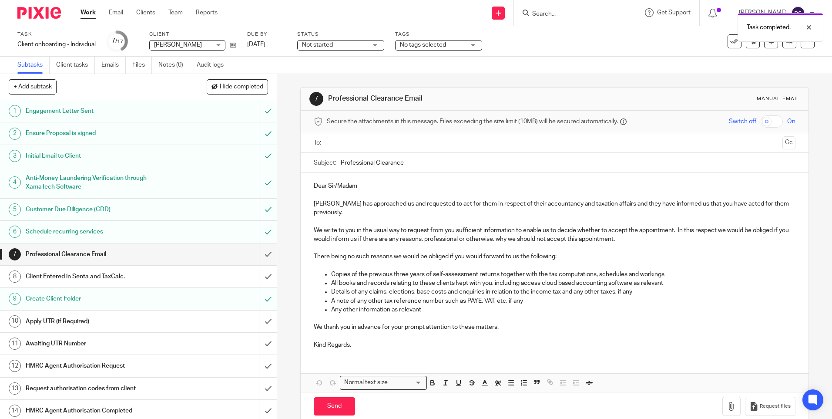
scroll to position [79, 0]
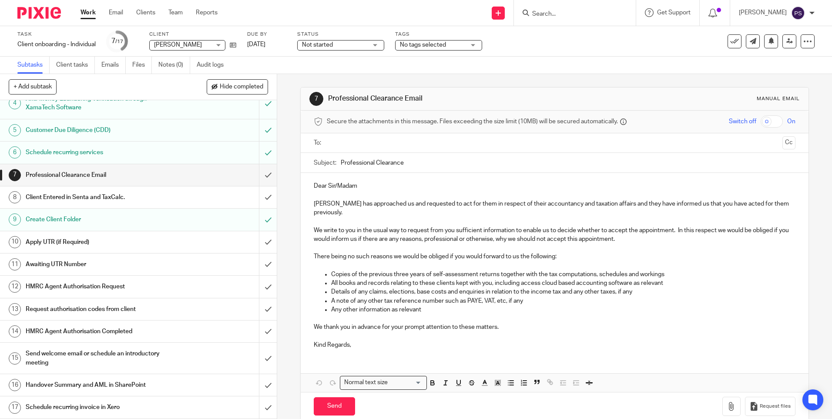
click at [115, 312] on h1 "Request authorisation codes from client" at bounding box center [101, 308] width 150 height 13
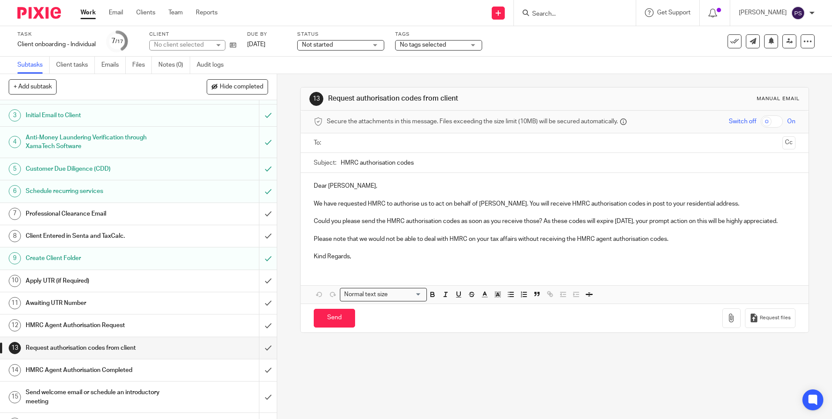
scroll to position [79, 0]
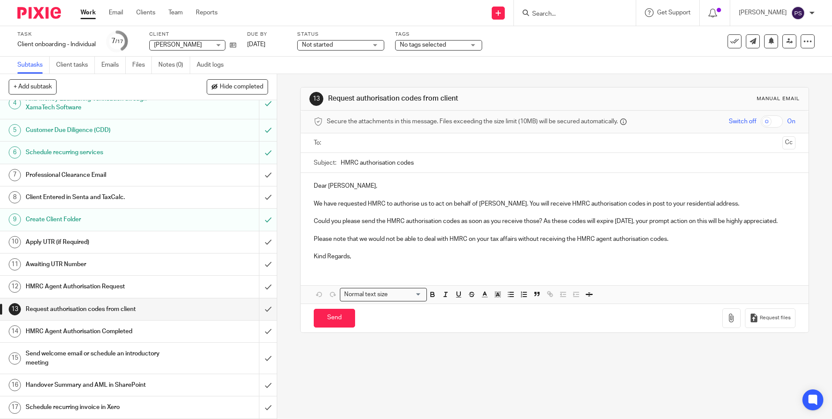
drag, startPoint x: 287, startPoint y: 178, endPoint x: 391, endPoint y: 182, distance: 104.5
click at [289, 178] on div "13 Request authorisation codes from client Manual email Secure the attachments …" at bounding box center [554, 246] width 555 height 345
click at [565, 15] on input "Search" at bounding box center [570, 14] width 78 height 8
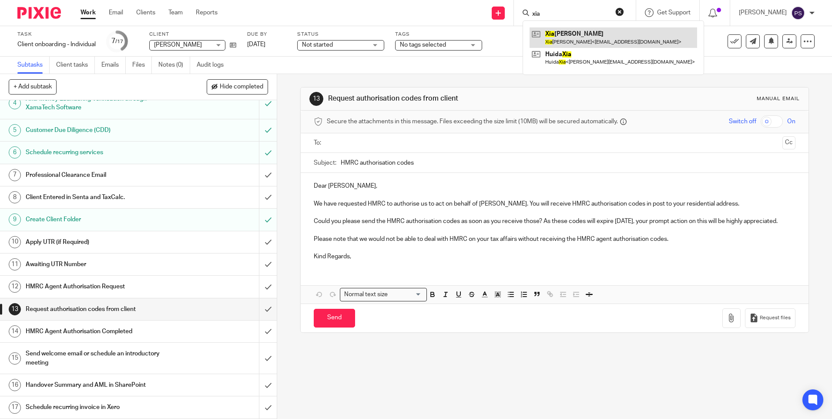
type input "xia"
click at [577, 38] on link at bounding box center [614, 37] width 168 height 20
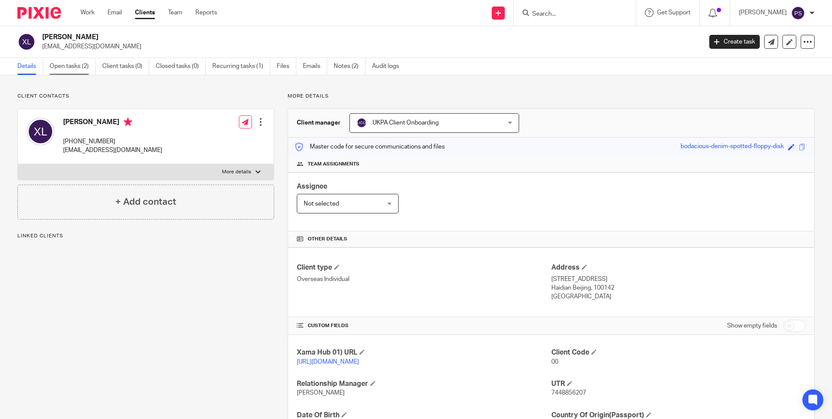
click at [58, 61] on link "Open tasks (2)" at bounding box center [73, 66] width 46 height 17
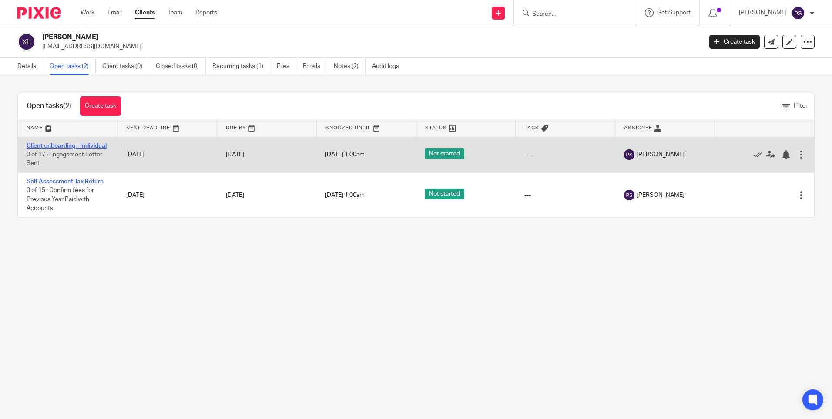
click at [39, 148] on link "Client onboarding - Individual" at bounding box center [67, 146] width 80 height 6
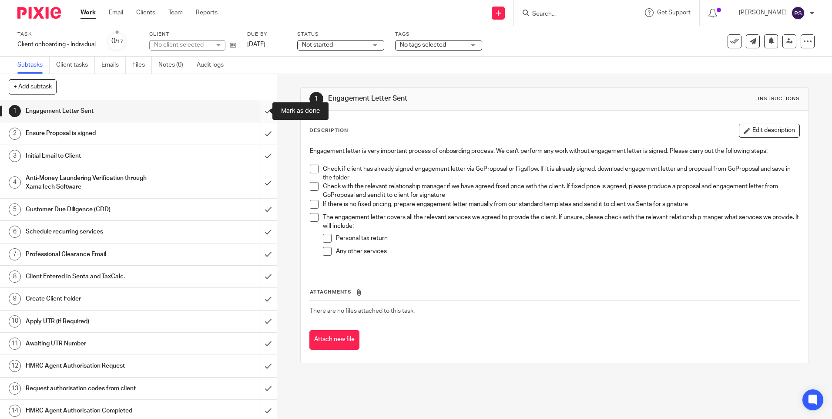
click at [262, 117] on input "submit" at bounding box center [138, 111] width 277 height 22
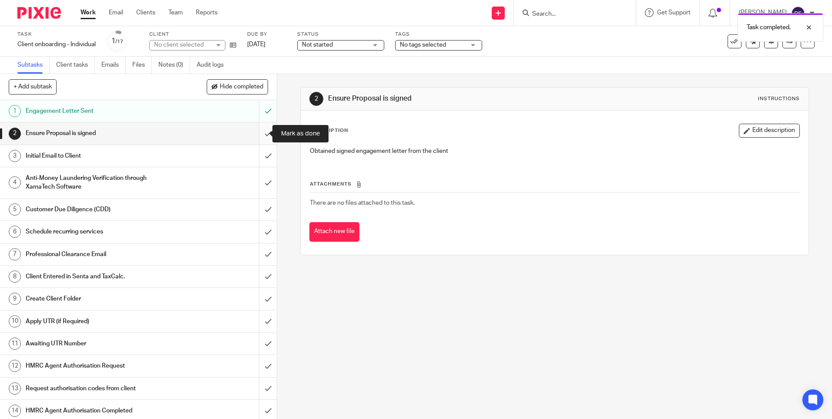
click at [258, 139] on input "submit" at bounding box center [138, 133] width 277 height 22
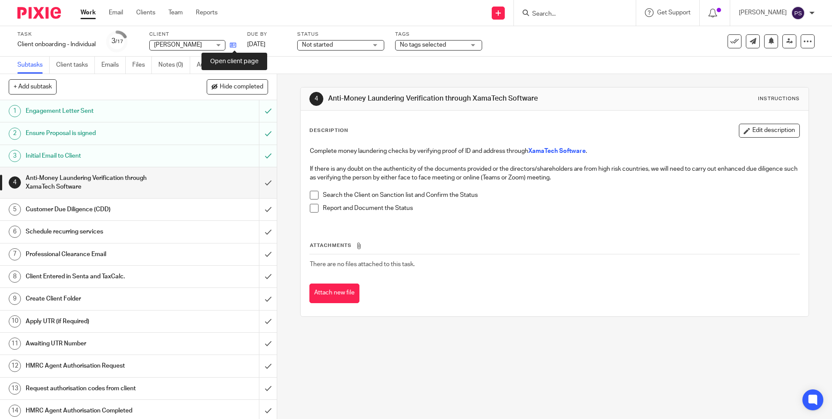
click at [232, 47] on icon at bounding box center [233, 45] width 7 height 7
click at [262, 235] on input "submit" at bounding box center [138, 232] width 277 height 22
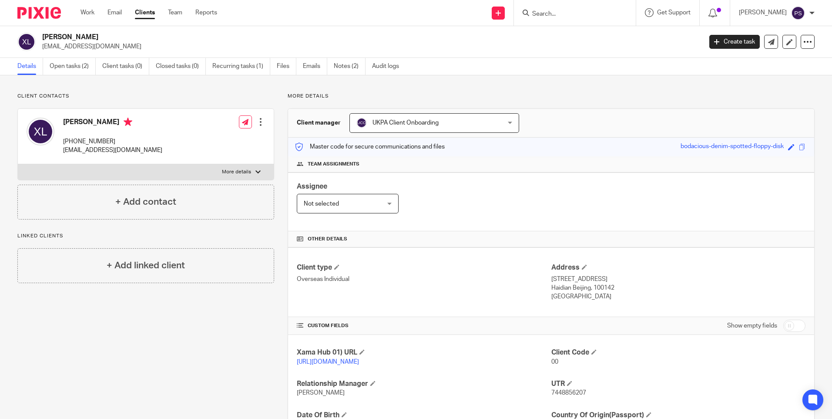
click at [334, 359] on link "[URL][DOMAIN_NAME]" at bounding box center [328, 362] width 62 height 6
click at [95, 43] on p "[EMAIL_ADDRESS][DOMAIN_NAME]" at bounding box center [369, 46] width 654 height 9
copy main "[EMAIL_ADDRESS][DOMAIN_NAME] Create task Update from Companies House Export dat…"
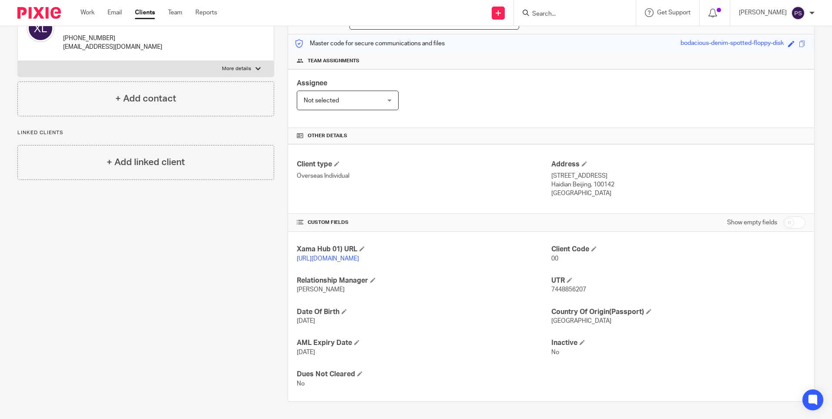
scroll to position [112, 0]
click at [552, 171] on p "[STREET_ADDRESS]" at bounding box center [678, 175] width 254 height 9
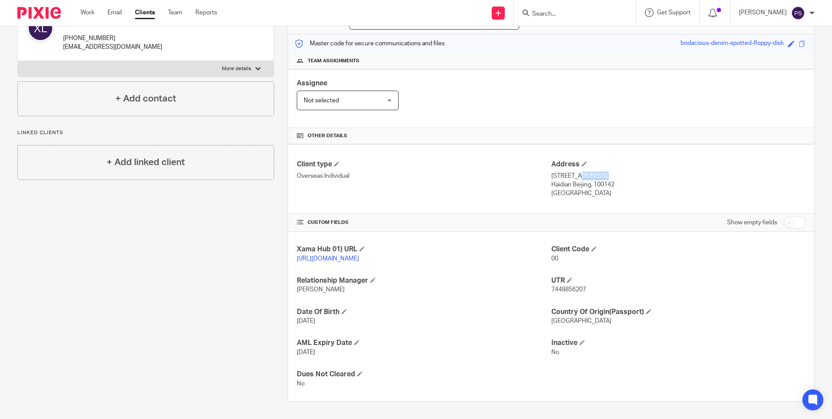
copy div "[STREET_ADDRESS]"
click at [551, 180] on p "Haidian Beijing, 100142" at bounding box center [678, 184] width 254 height 9
drag, startPoint x: 547, startPoint y: 175, endPoint x: 566, endPoint y: 176, distance: 19.6
click at [566, 180] on p "Haidian Beijing, 100142" at bounding box center [678, 184] width 254 height 9
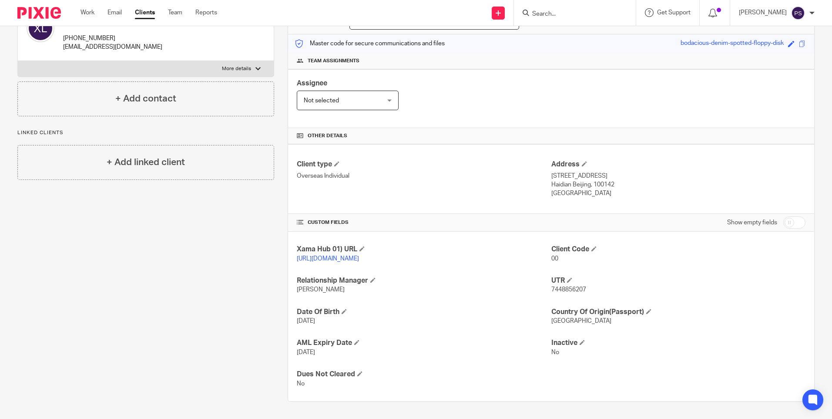
drag, startPoint x: 548, startPoint y: 176, endPoint x: 587, endPoint y: 179, distance: 39.7
click at [587, 180] on p "Haidian Beijing, 100142" at bounding box center [678, 184] width 254 height 9
copy p "Haidian [GEOGRAPHIC_DATA]"
drag, startPoint x: 591, startPoint y: 177, endPoint x: 616, endPoint y: 179, distance: 24.9
click at [616, 180] on p "Haidian Beijing, 100142" at bounding box center [678, 184] width 254 height 9
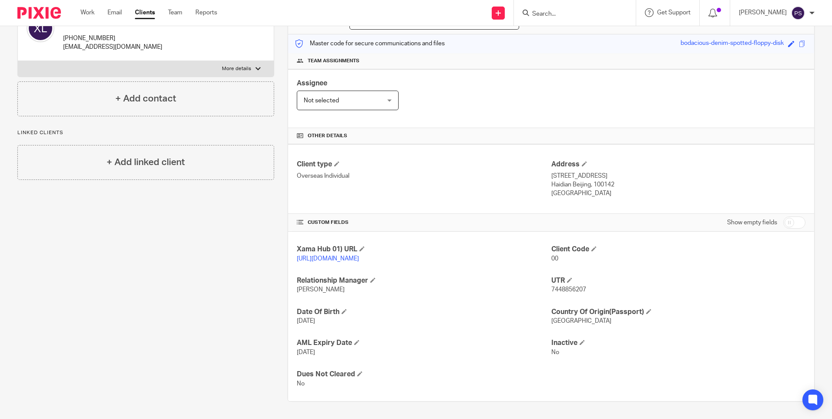
copy p "100142"
click at [558, 189] on p "[GEOGRAPHIC_DATA]" at bounding box center [678, 193] width 254 height 9
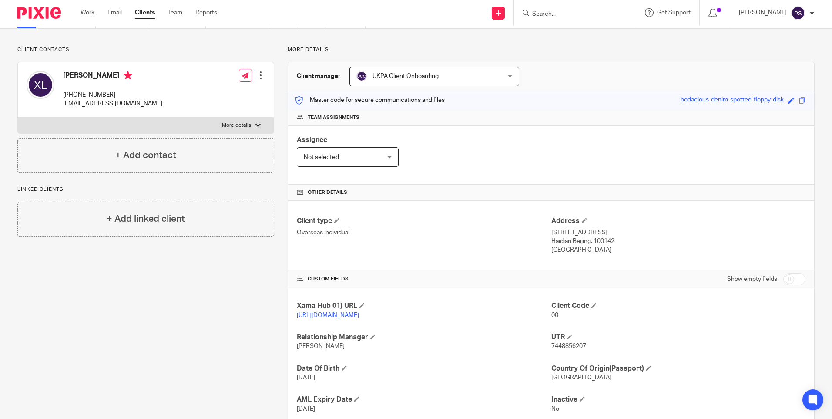
scroll to position [0, 0]
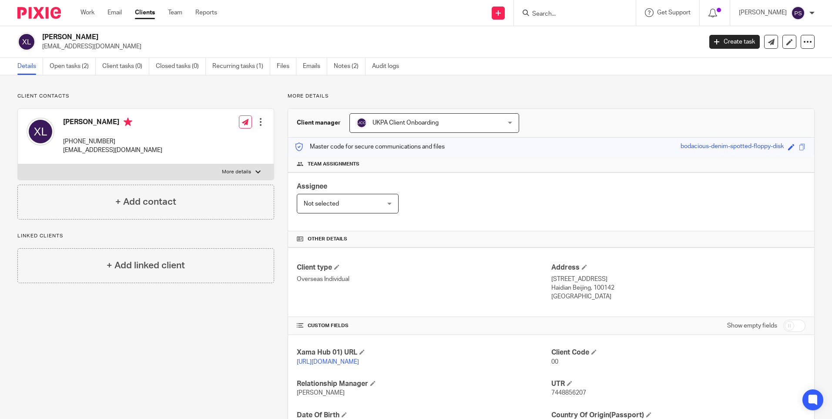
click at [69, 37] on h2 "[PERSON_NAME]" at bounding box center [303, 37] width 523 height 9
copy div "[PERSON_NAME]"
click at [67, 40] on h2 "[PERSON_NAME]" at bounding box center [303, 37] width 523 height 9
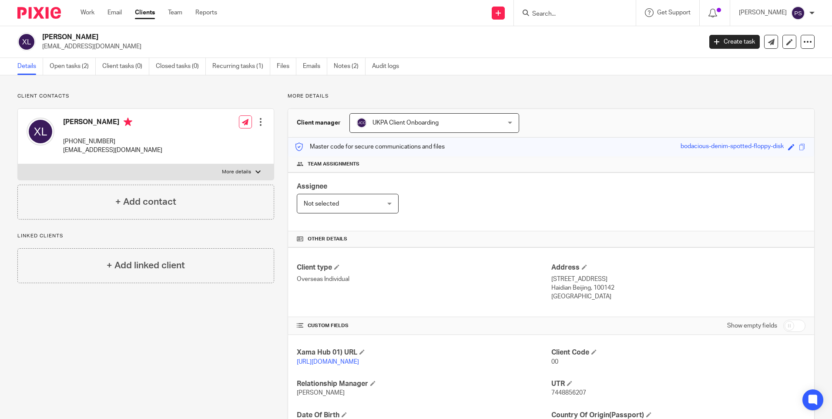
click at [67, 38] on h2 "[PERSON_NAME]" at bounding box center [303, 37] width 523 height 9
copy div "[PERSON_NAME]"
click at [74, 33] on h2 "[PERSON_NAME]" at bounding box center [303, 37] width 523 height 9
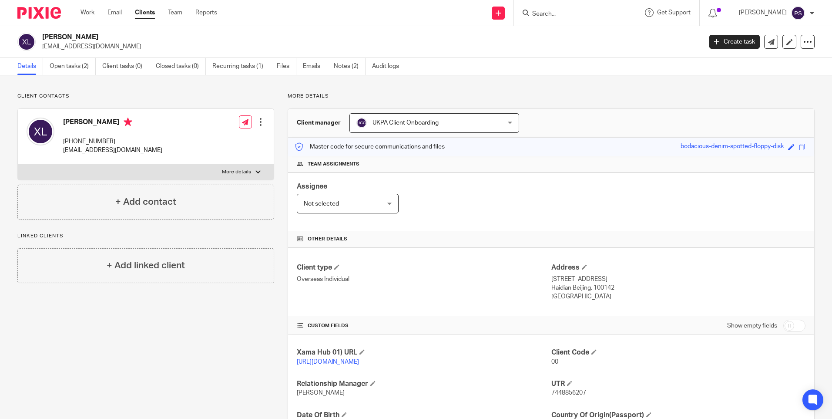
click at [62, 37] on h2 "[PERSON_NAME]" at bounding box center [303, 37] width 523 height 9
copy div "[PERSON_NAME]"
click at [97, 44] on p "zhuyuchen962@gmail.com" at bounding box center [369, 46] width 654 height 9
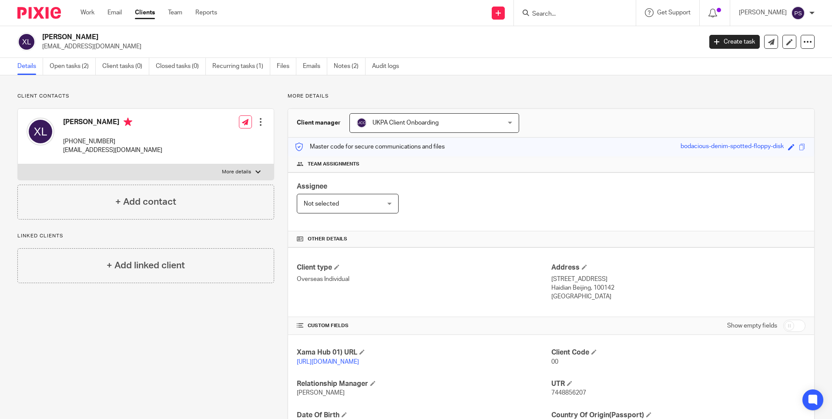
click at [97, 44] on p "zhuyuchen962@gmail.com" at bounding box center [369, 46] width 654 height 9
copy main "zhuyuchen962@gmail.com Create task Update from Companies House Export data Merg…"
click at [93, 96] on p "Client contacts" at bounding box center [145, 96] width 257 height 7
click at [472, 277] on p "Overseas Individual" at bounding box center [424, 279] width 254 height 9
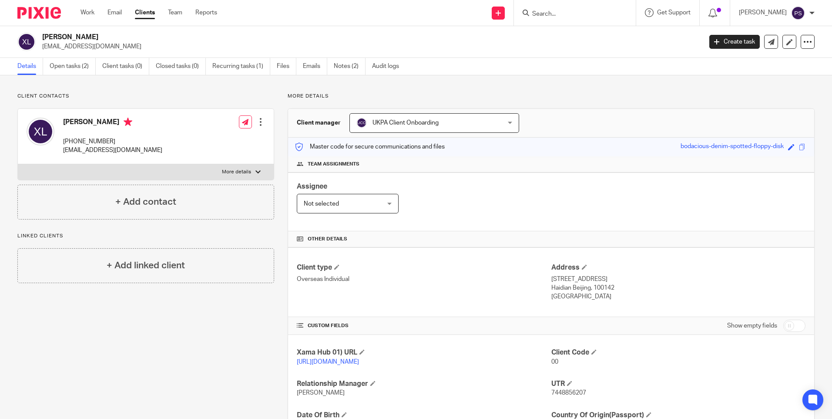
drag, startPoint x: 190, startPoint y: 91, endPoint x: 208, endPoint y: 94, distance: 18.0
click at [190, 91] on div "Client contacts Xia Liang +44 770 766 3102 zhuyuchen962@gmail.com Edit contact …" at bounding box center [416, 298] width 832 height 447
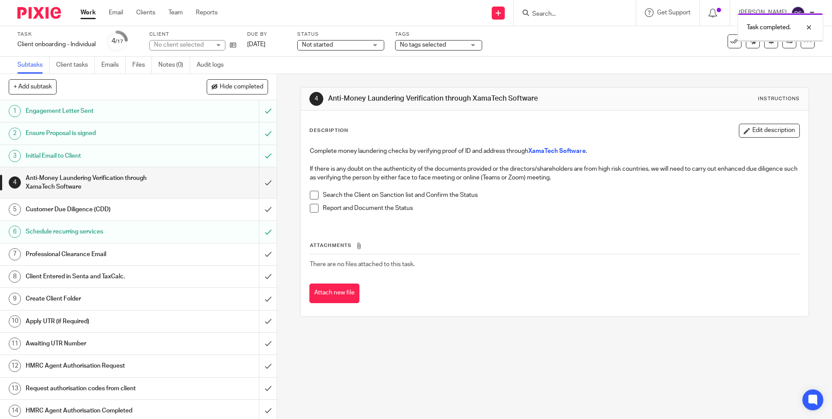
click at [260, 213] on input "submit" at bounding box center [138, 209] width 277 height 22
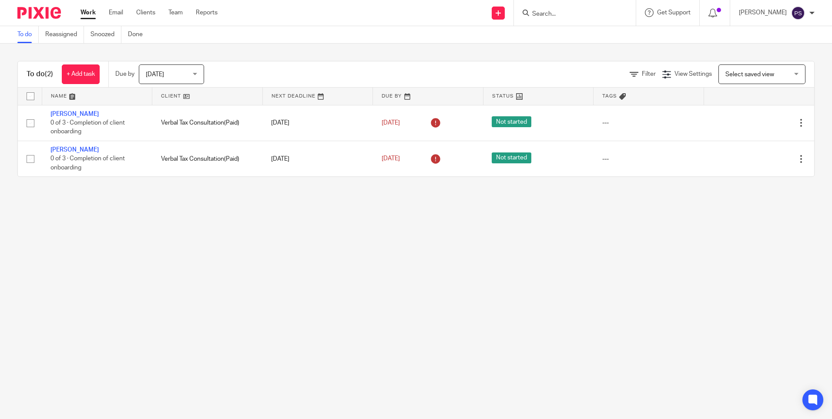
click at [293, 222] on main "To do Reassigned Snoozed Done To do (2) + Add task Due by [DATE] [DATE] [DATE] …" at bounding box center [416, 209] width 832 height 419
click at [563, 17] on input "Search" at bounding box center [570, 14] width 78 height 8
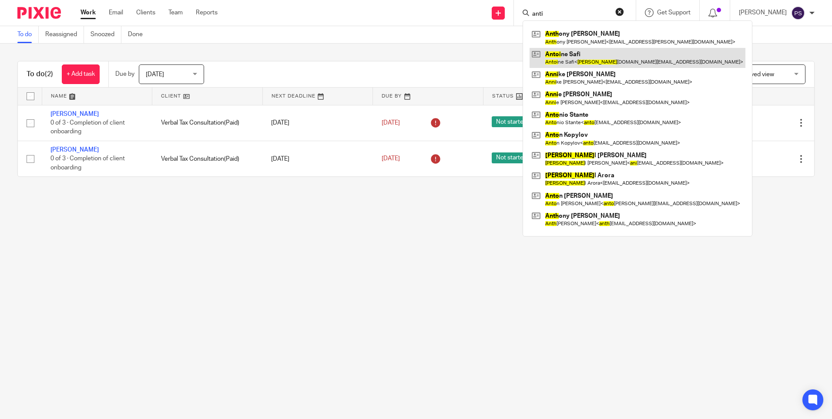
type input "anti"
click at [570, 54] on link at bounding box center [638, 58] width 216 height 20
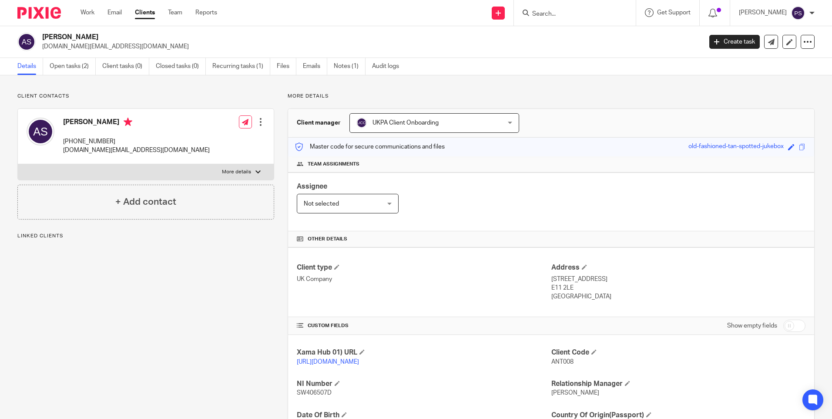
click at [72, 35] on h2 "[PERSON_NAME]" at bounding box center [303, 37] width 523 height 9
drag, startPoint x: 0, startPoint y: 0, endPoint x: 73, endPoint y: 35, distance: 81.2
click at [73, 35] on h2 "[PERSON_NAME]" at bounding box center [303, 37] width 523 height 9
